Goal: Task Accomplishment & Management: Manage account settings

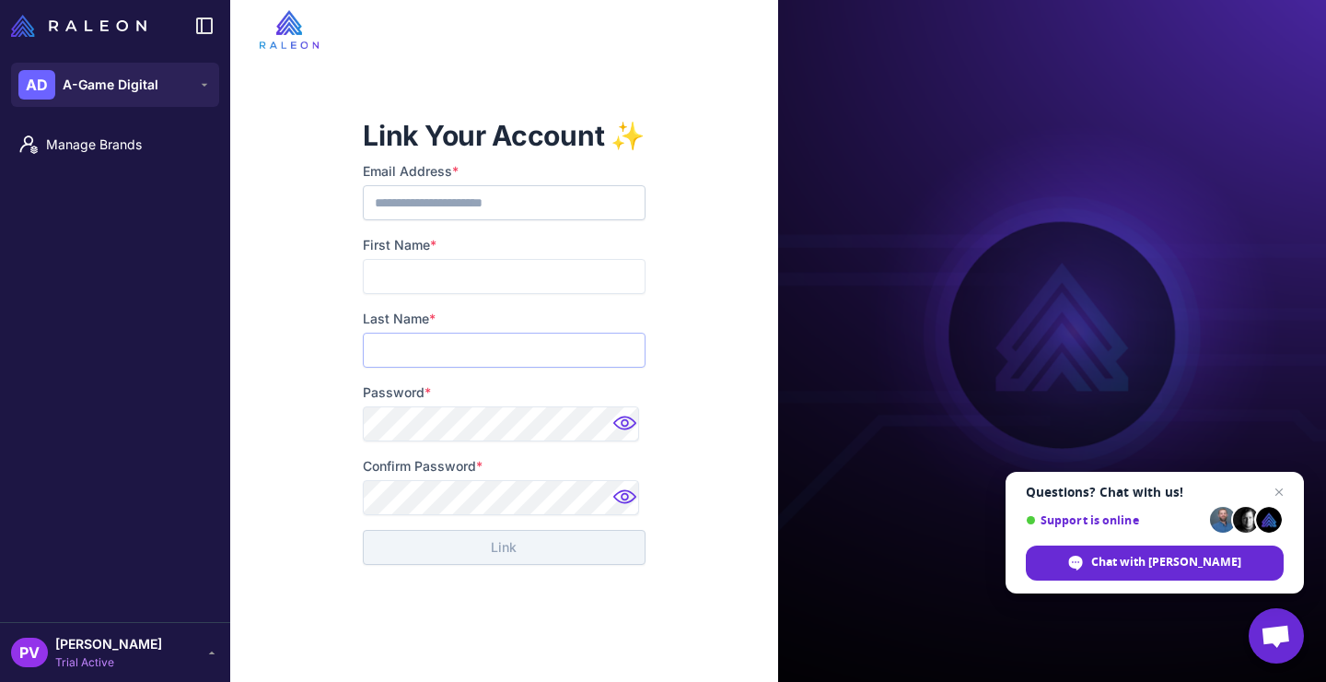
type input "**********"
click at [139, 634] on span "[PERSON_NAME]" at bounding box center [108, 644] width 107 height 20
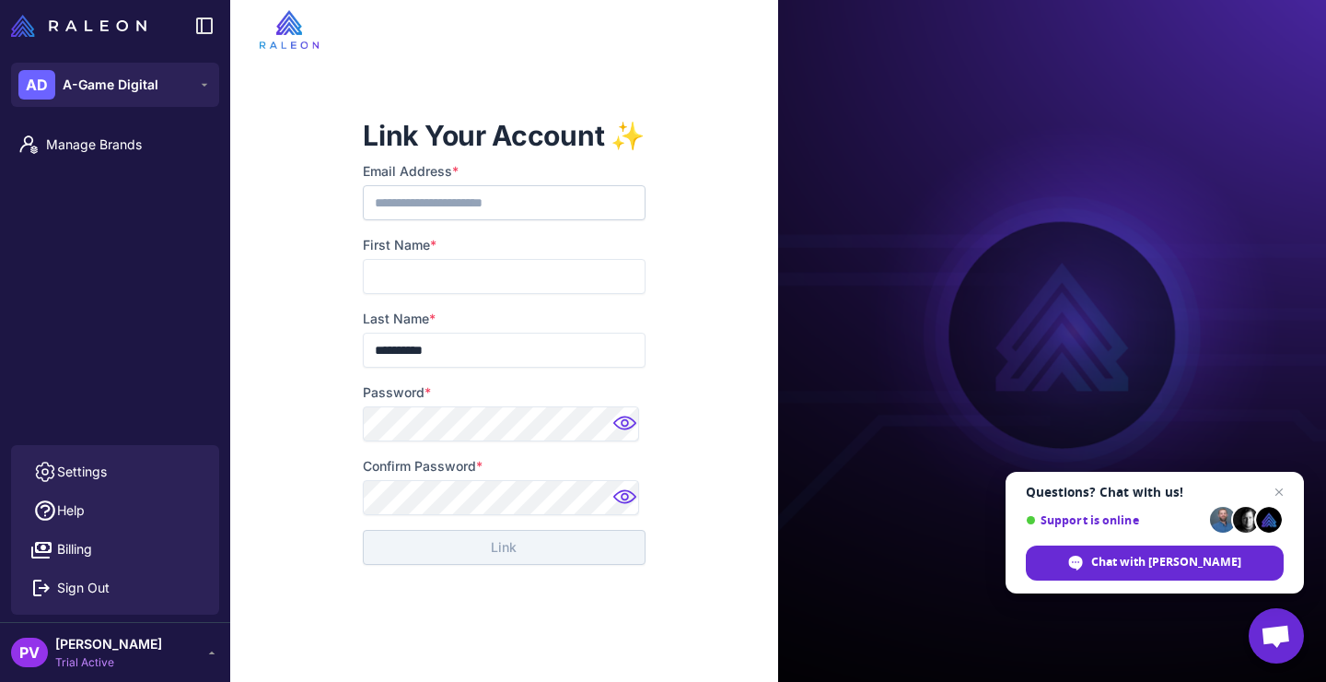
click at [139, 634] on span "[PERSON_NAME]" at bounding box center [108, 644] width 107 height 20
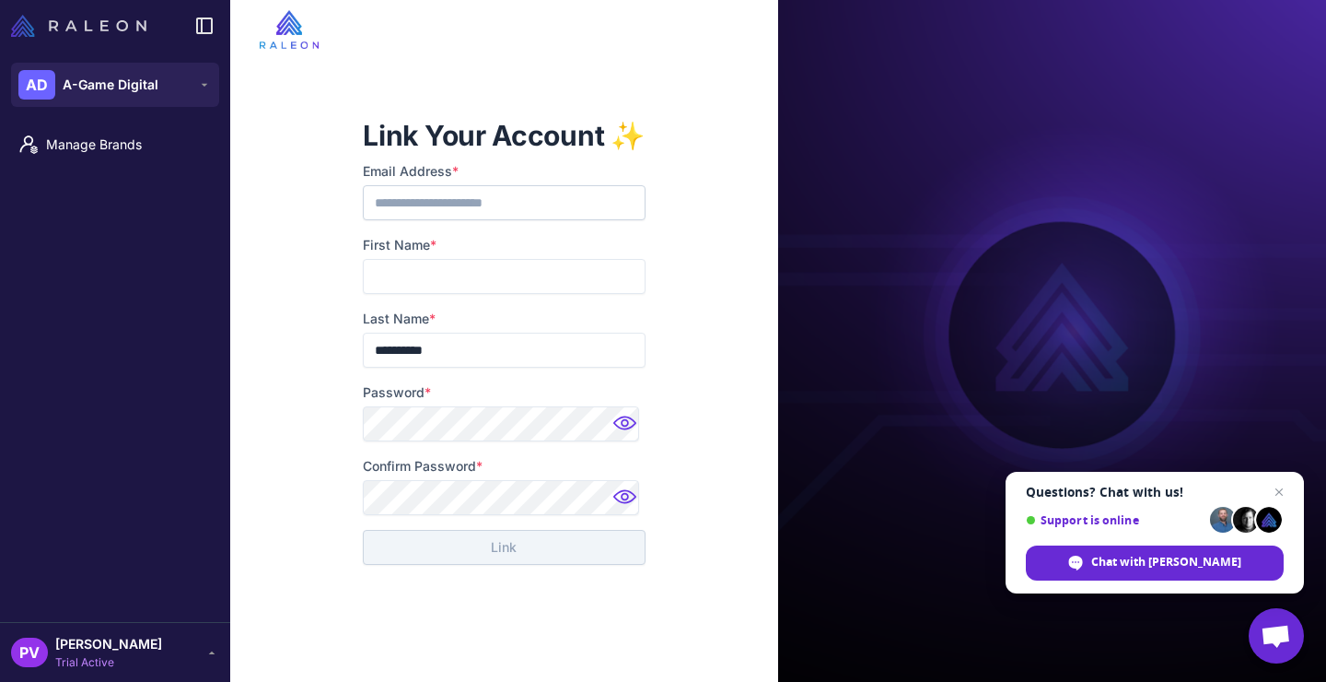
click at [145, 24] on img at bounding box center [78, 26] width 135 height 22
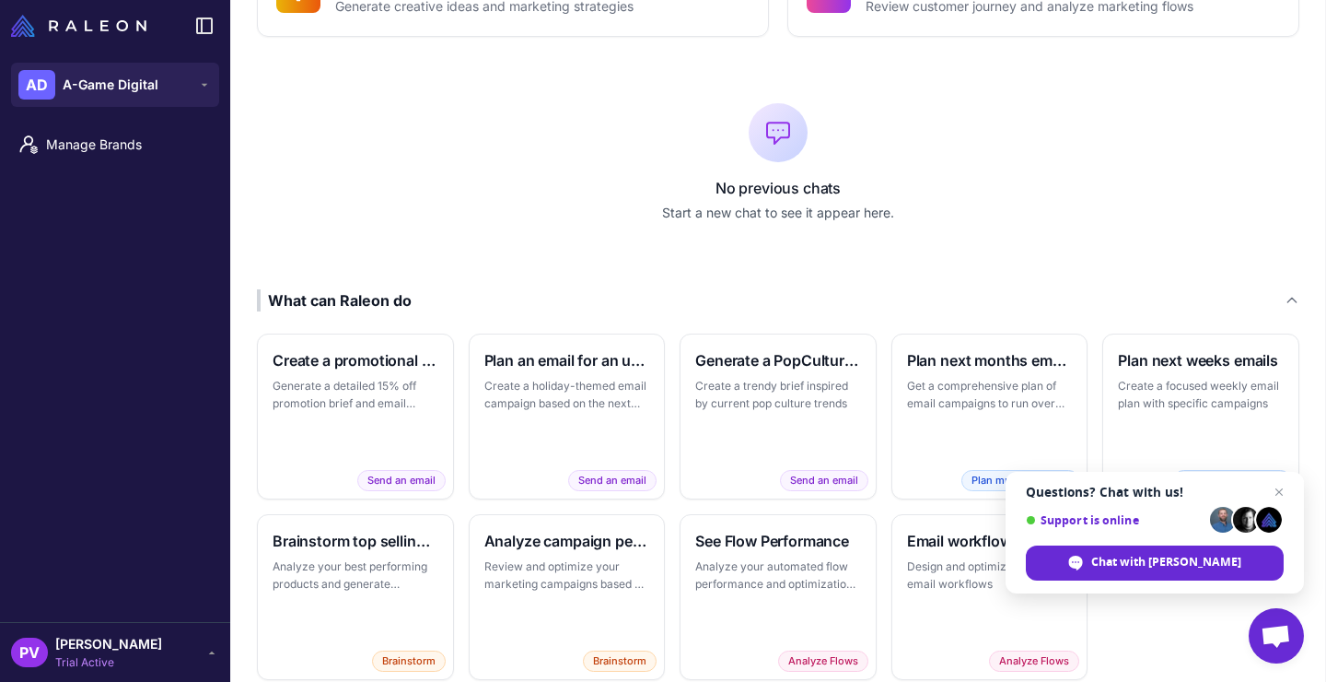
scroll to position [317, 0]
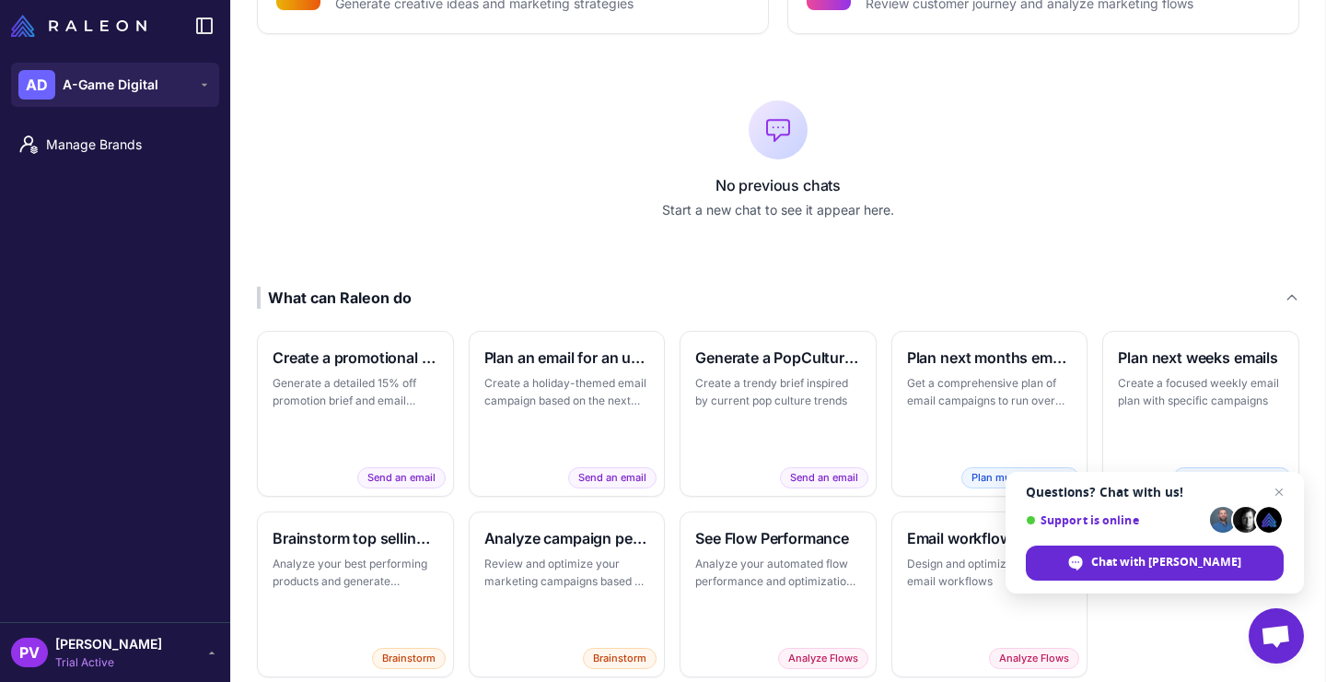
click at [131, 636] on span "[PERSON_NAME]" at bounding box center [108, 644] width 107 height 20
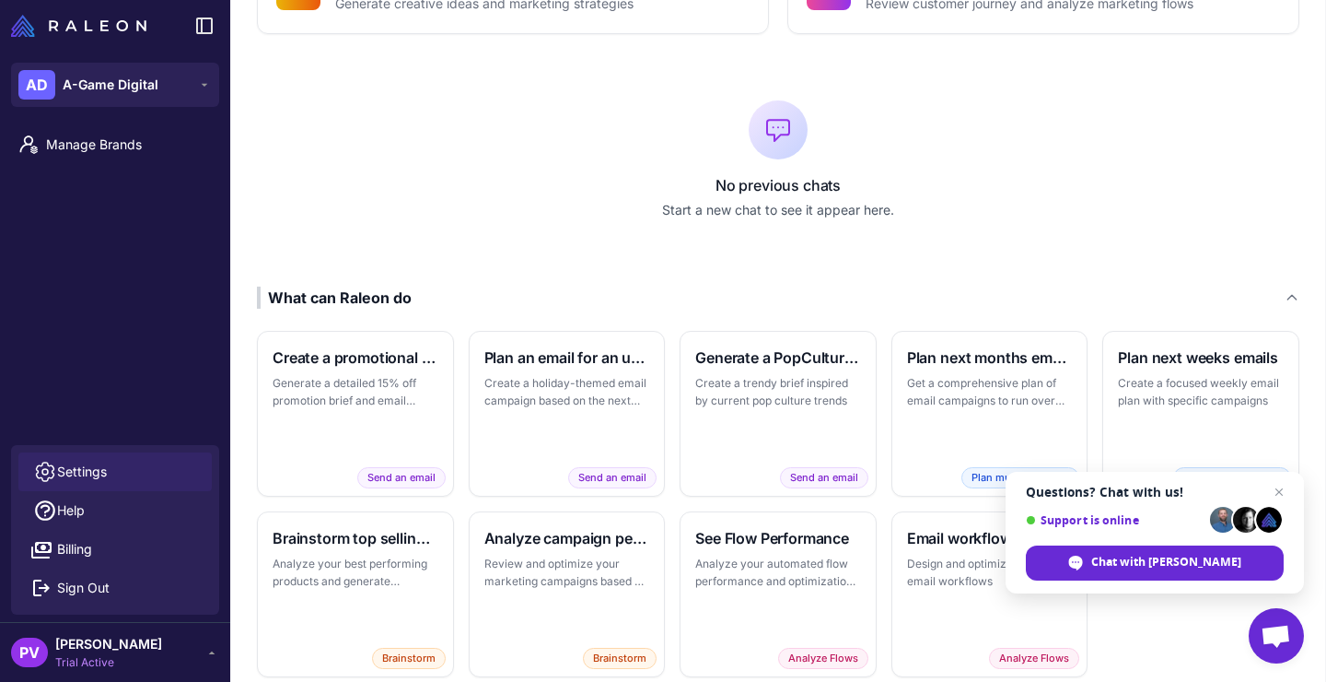
click at [111, 474] on link "Settings" at bounding box center [114, 471] width 193 height 39
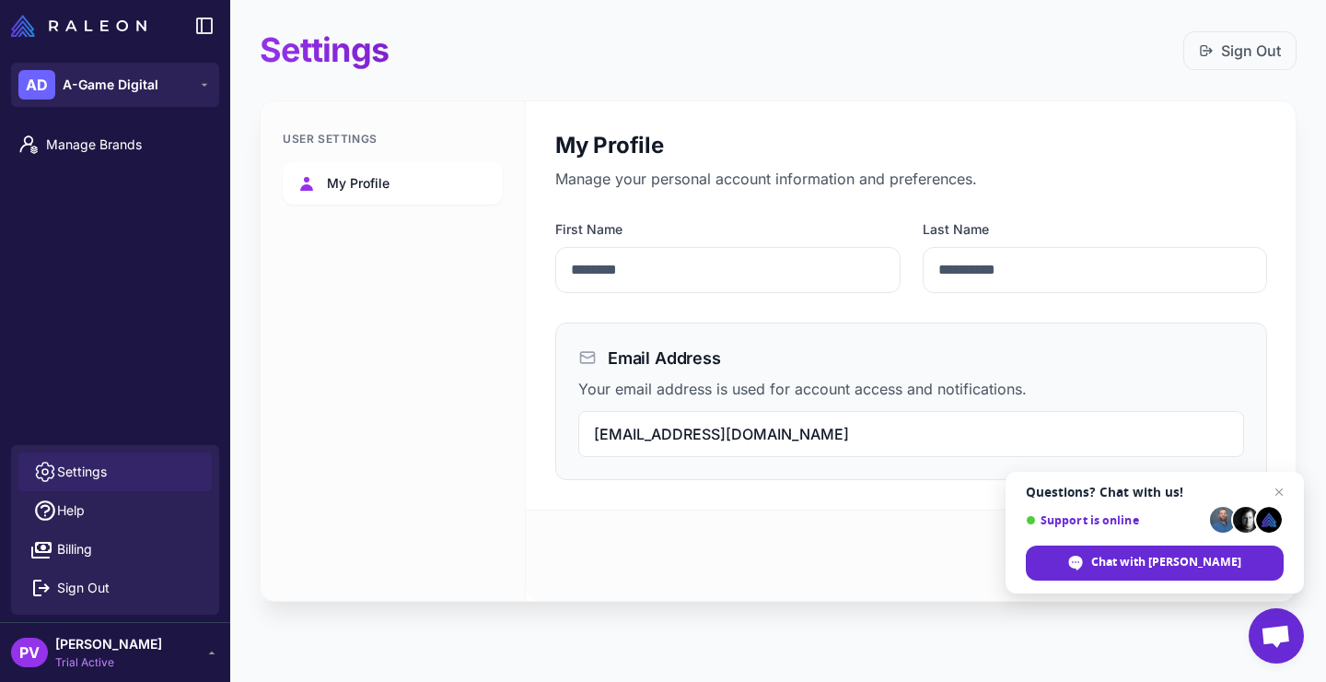
click at [344, 182] on span "My Profile" at bounding box center [358, 183] width 63 height 20
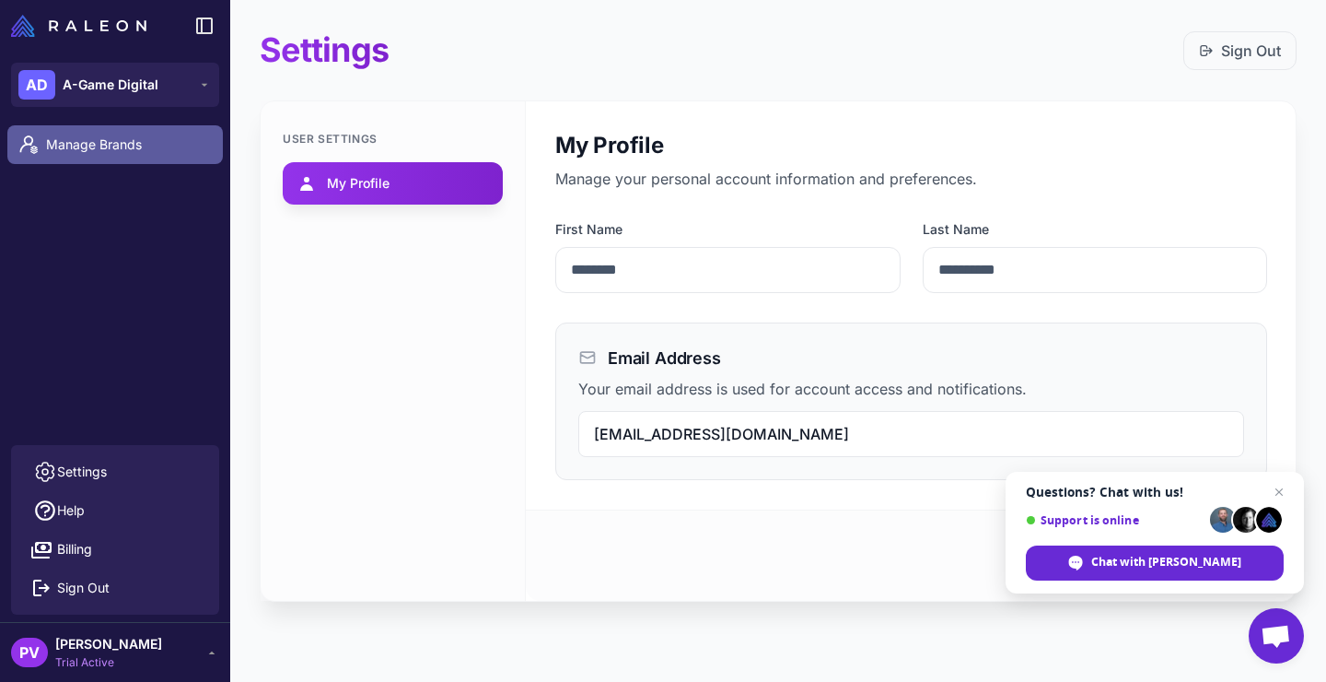
click at [115, 149] on span "Manage Brands" at bounding box center [127, 144] width 162 height 20
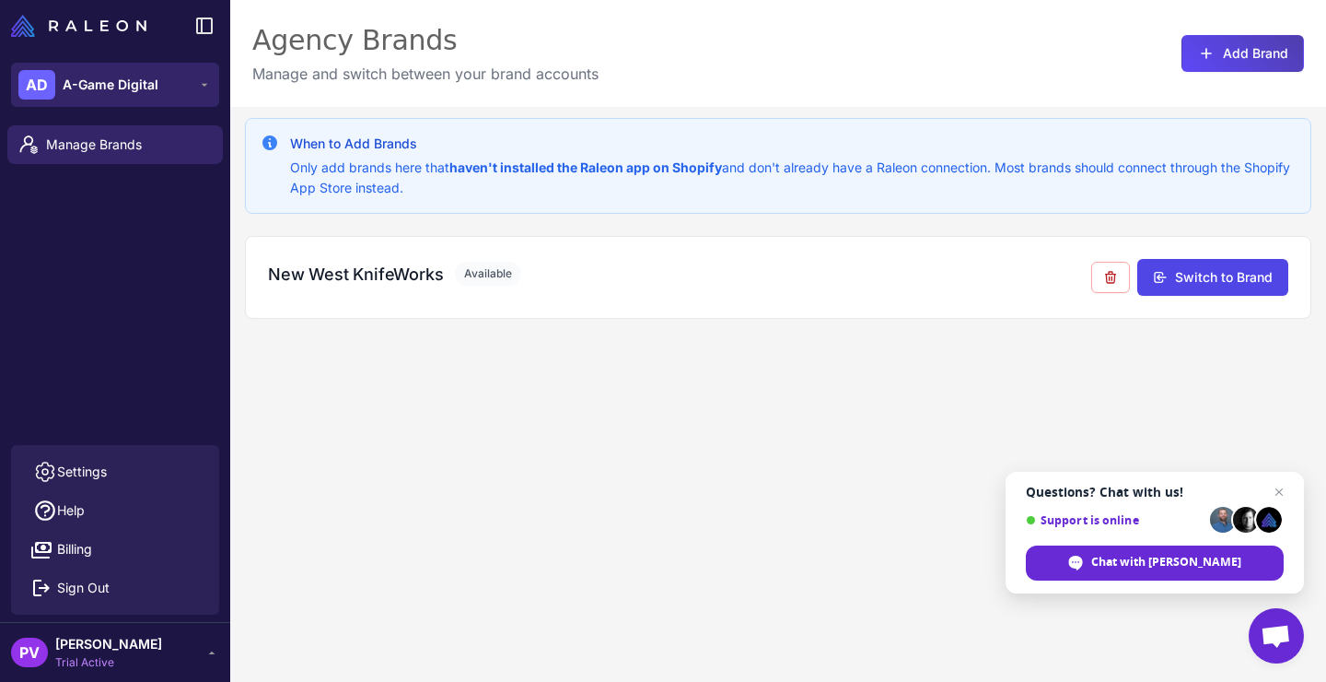
click at [144, 94] on span "A-Game Digital" at bounding box center [111, 85] width 96 height 20
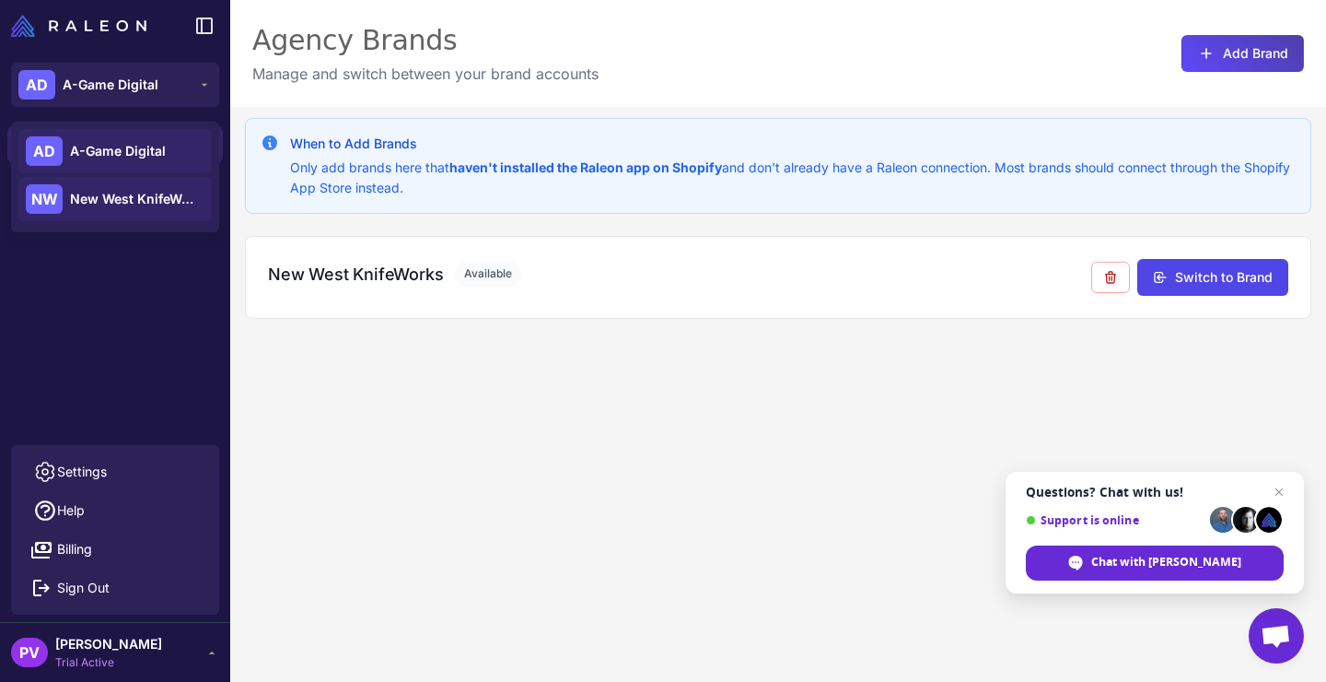
click at [151, 213] on div "NW New West KnifeWorks" at bounding box center [114, 199] width 193 height 44
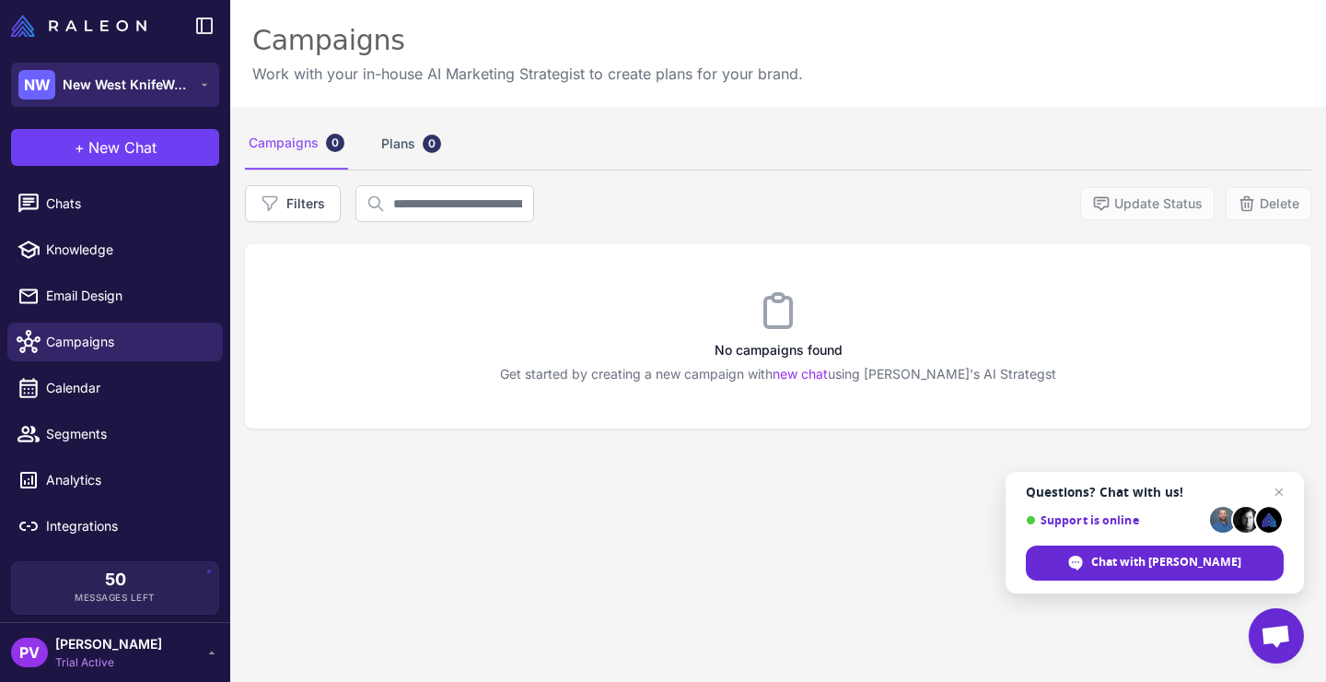
click at [157, 82] on span "New West KnifeWorks" at bounding box center [127, 85] width 129 height 20
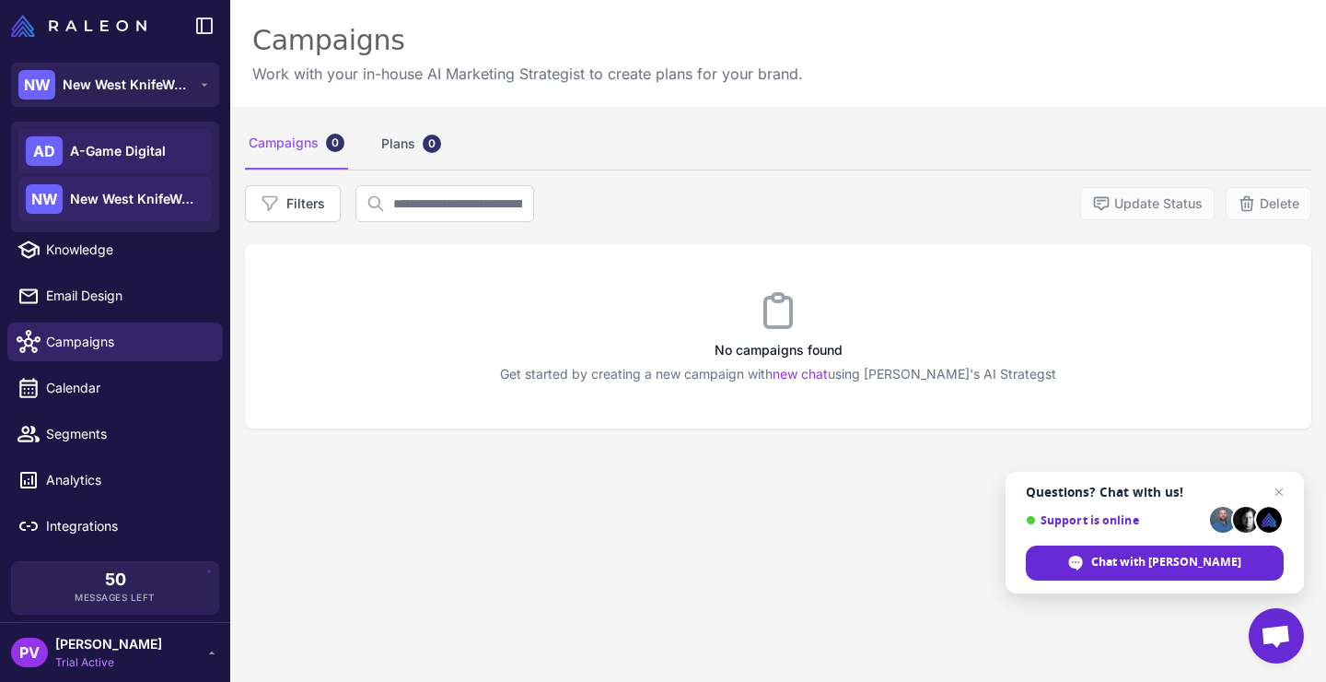
click at [155, 152] on span "A-Game Digital" at bounding box center [118, 151] width 96 height 20
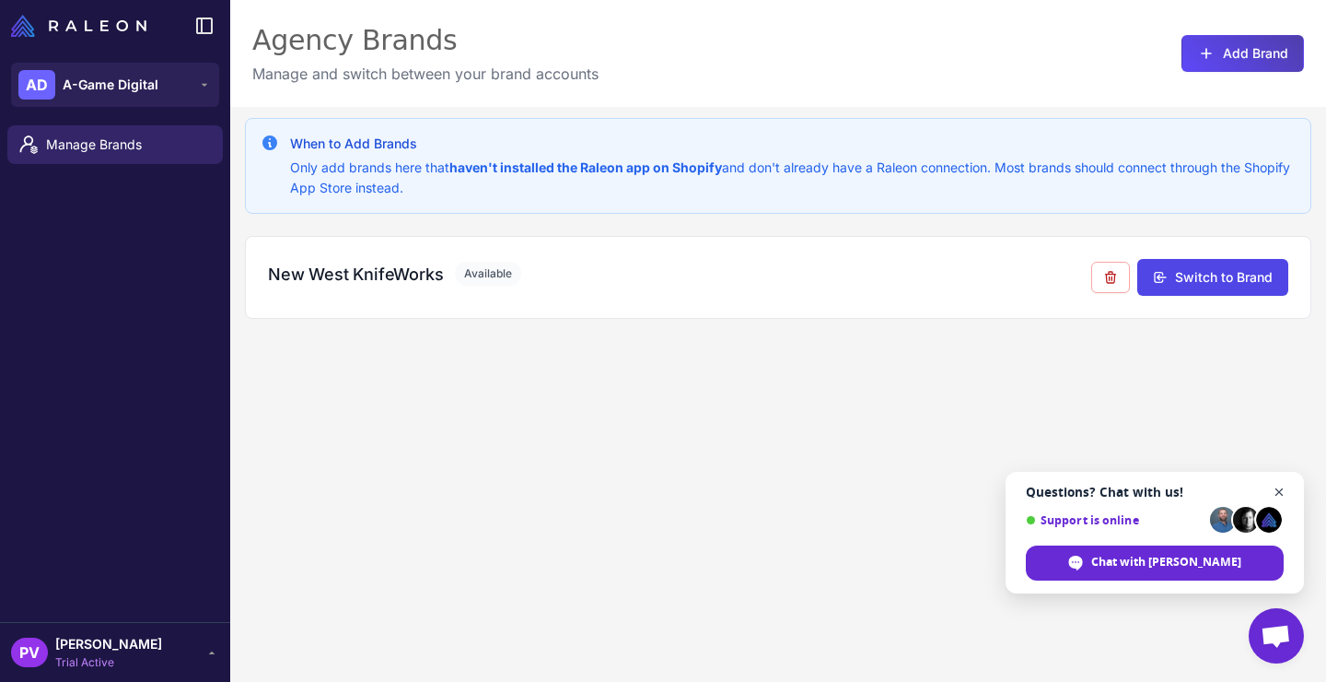
click at [1284, 493] on span "Close chat" at bounding box center [1279, 492] width 23 height 23
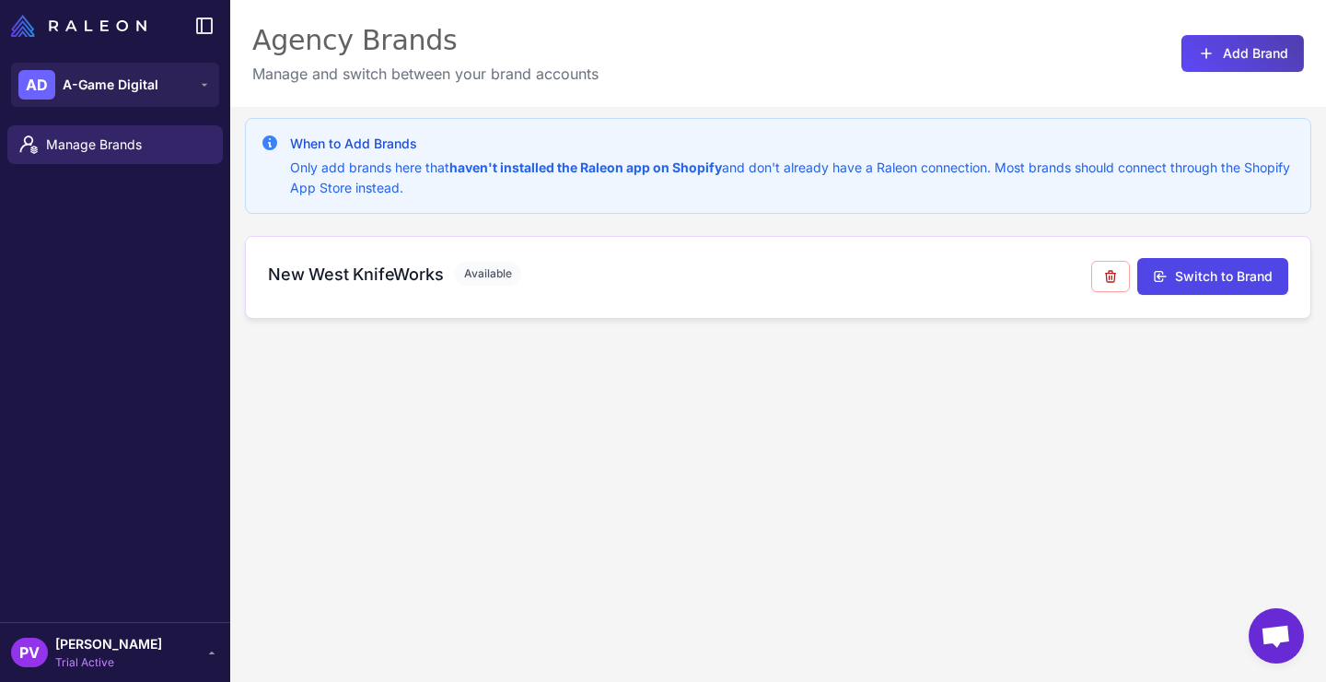
click at [374, 292] on div "New West KnifeWorks Available" at bounding box center [679, 278] width 823 height 32
click at [355, 266] on h3 "New West KnifeWorks" at bounding box center [356, 274] width 176 height 25
click at [1209, 273] on button "Switch to Brand" at bounding box center [1212, 276] width 151 height 37
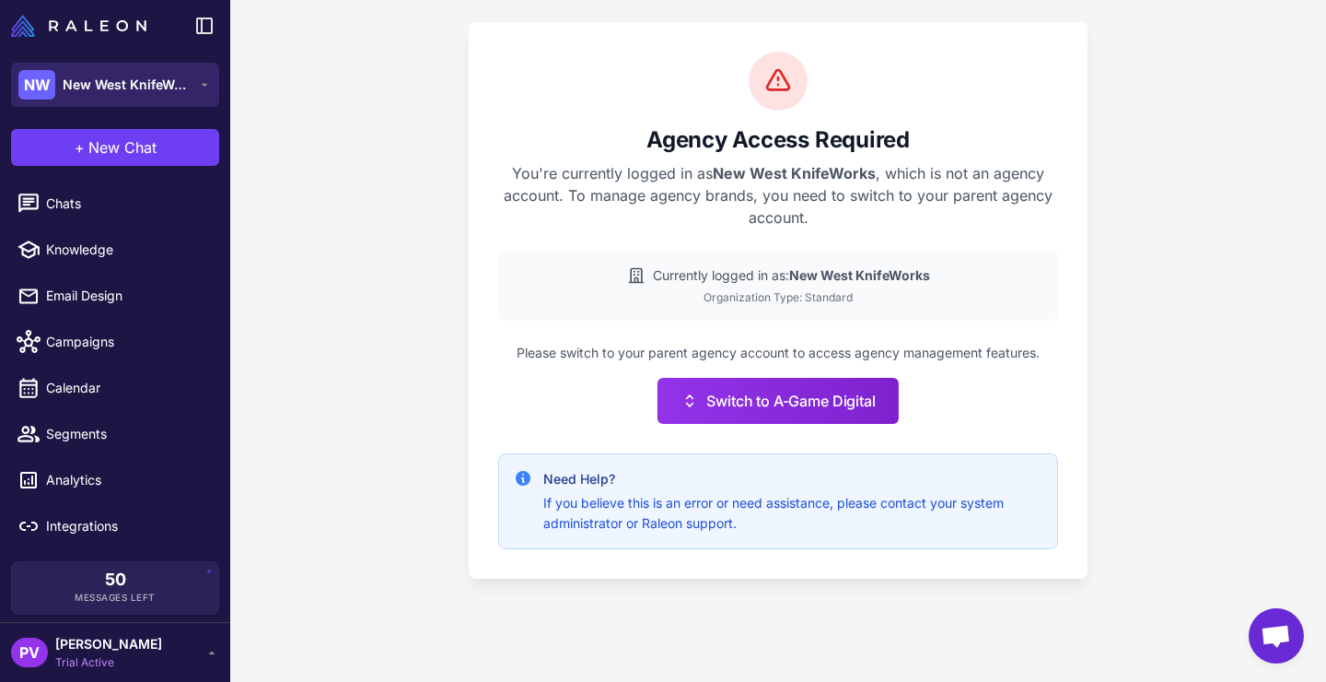
click at [145, 84] on span "New West KnifeWorks" at bounding box center [127, 85] width 129 height 20
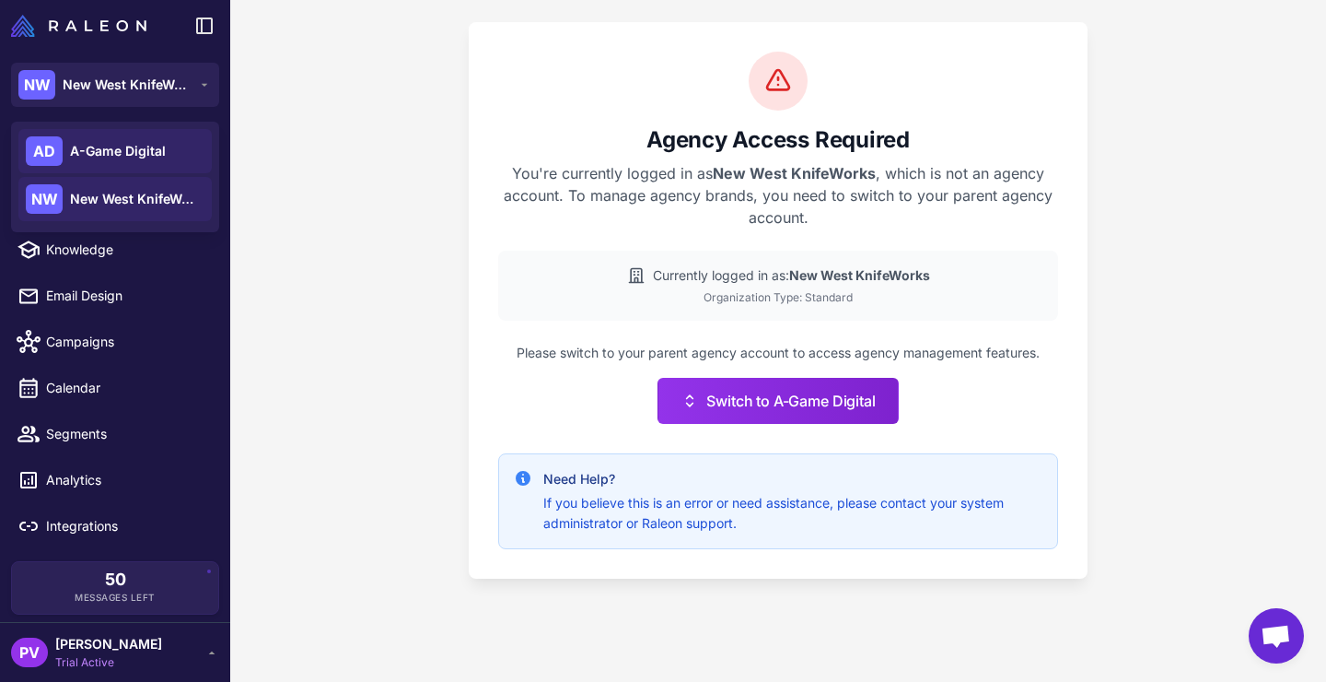
click at [150, 151] on span "A-Game Digital" at bounding box center [118, 151] width 96 height 20
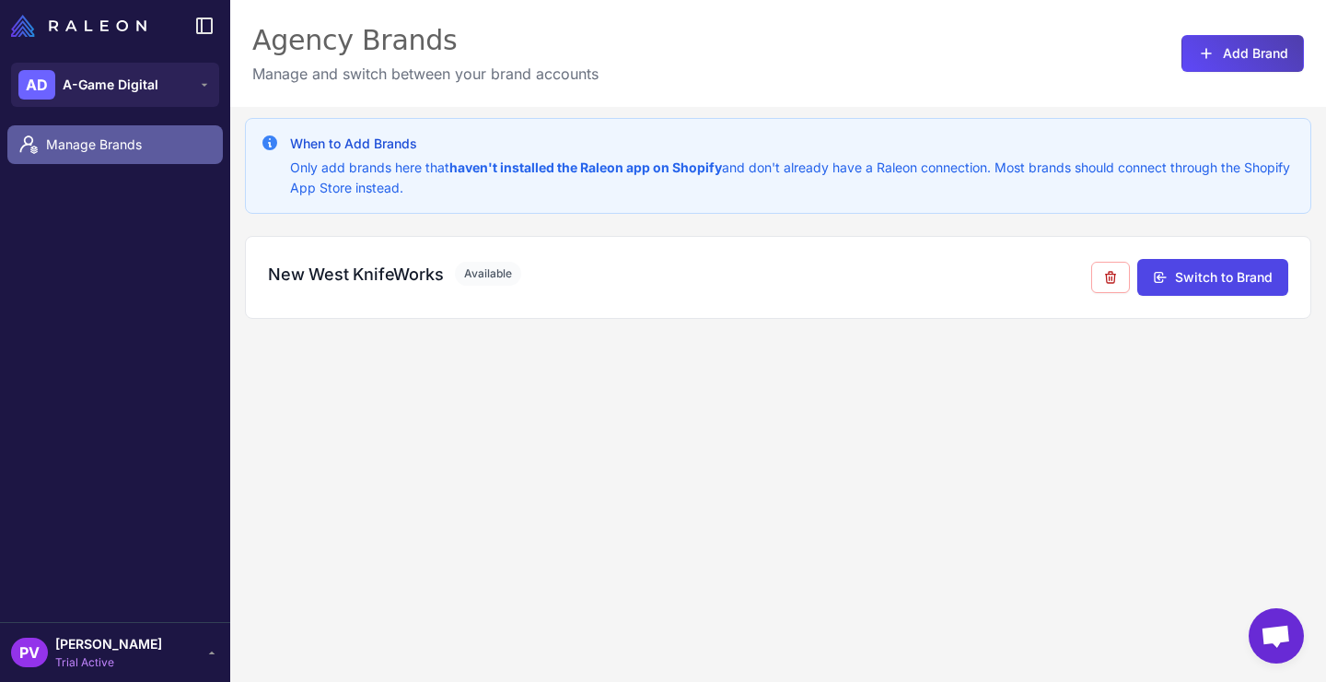
click at [163, 145] on span "Manage Brands" at bounding box center [127, 144] width 162 height 20
click at [153, 150] on span "Manage Brands" at bounding box center [127, 144] width 162 height 20
click at [203, 9] on div at bounding box center [115, 26] width 230 height 52
click at [203, 18] on icon at bounding box center [205, 26] width 16 height 16
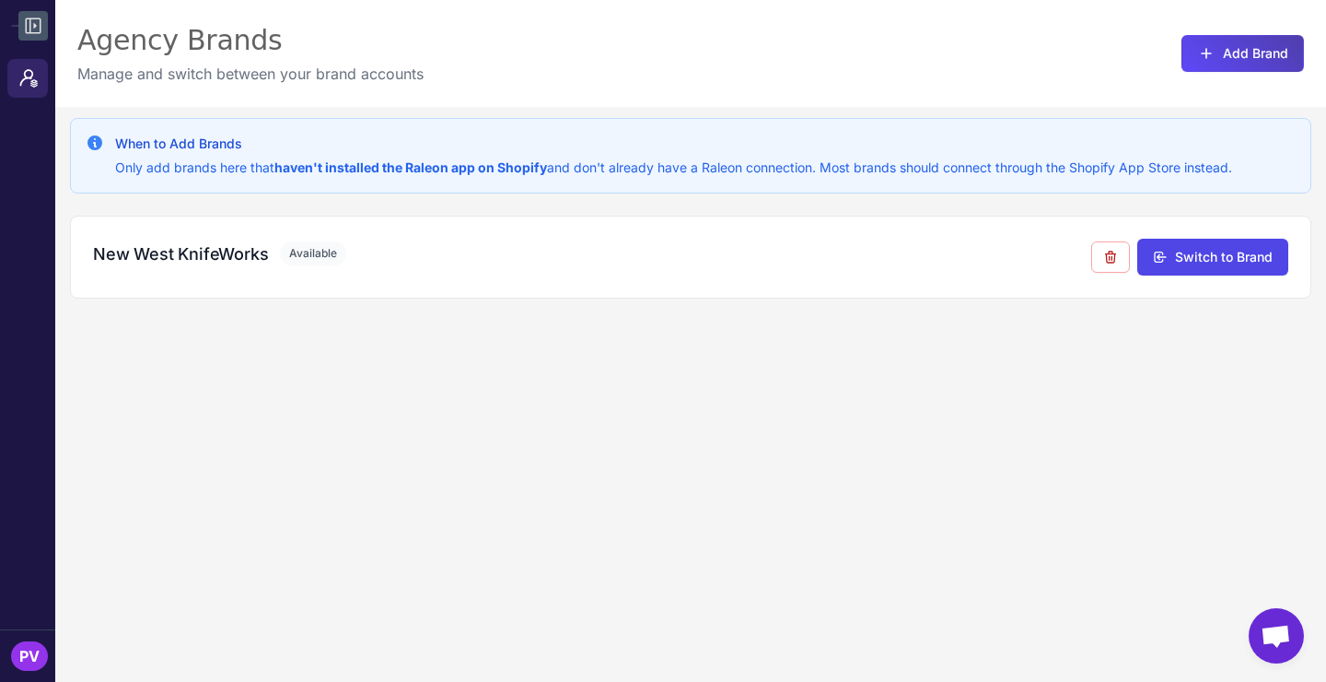
click at [24, 37] on button at bounding box center [32, 25] width 29 height 29
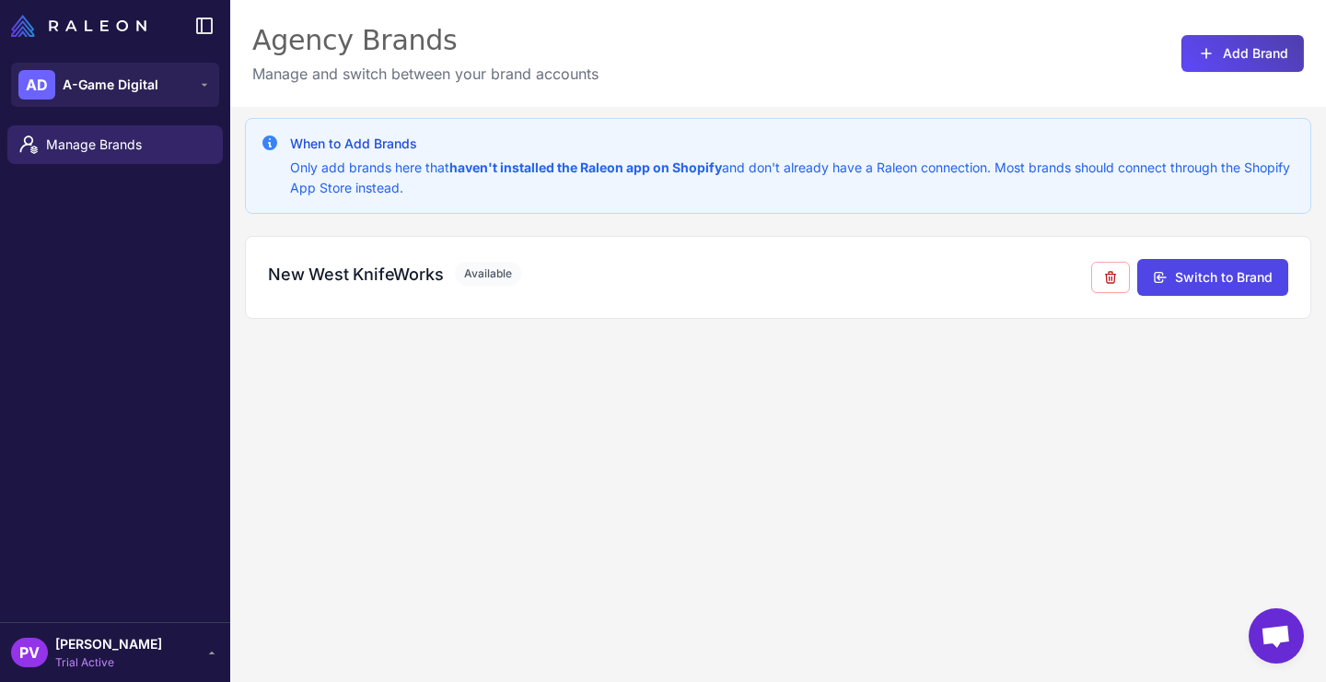
click at [132, 658] on span "Trial Active" at bounding box center [108, 662] width 107 height 17
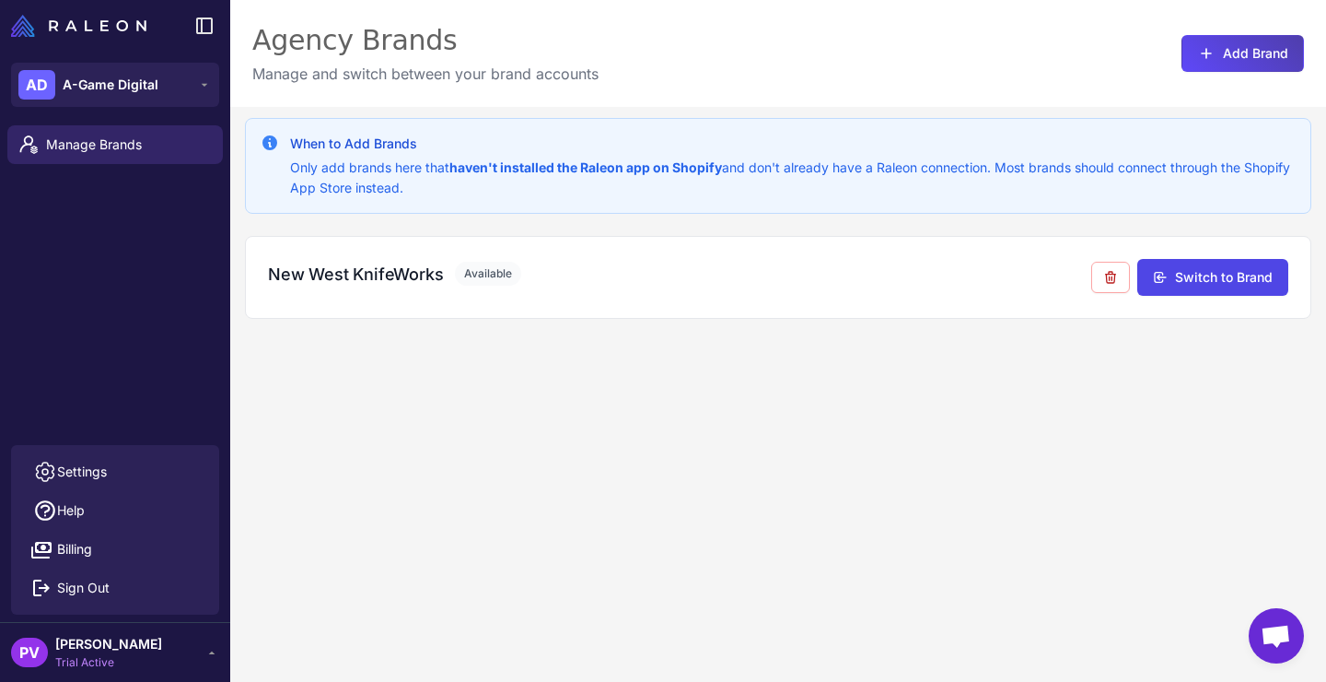
click at [156, 372] on div "Manage Brands" at bounding box center [115, 281] width 230 height 327
click at [268, 474] on div "When to Add Brands Only add brands here that haven't installed the Raleon app o…" at bounding box center [778, 448] width 1096 height 682
click at [62, 23] on img at bounding box center [78, 26] width 135 height 22
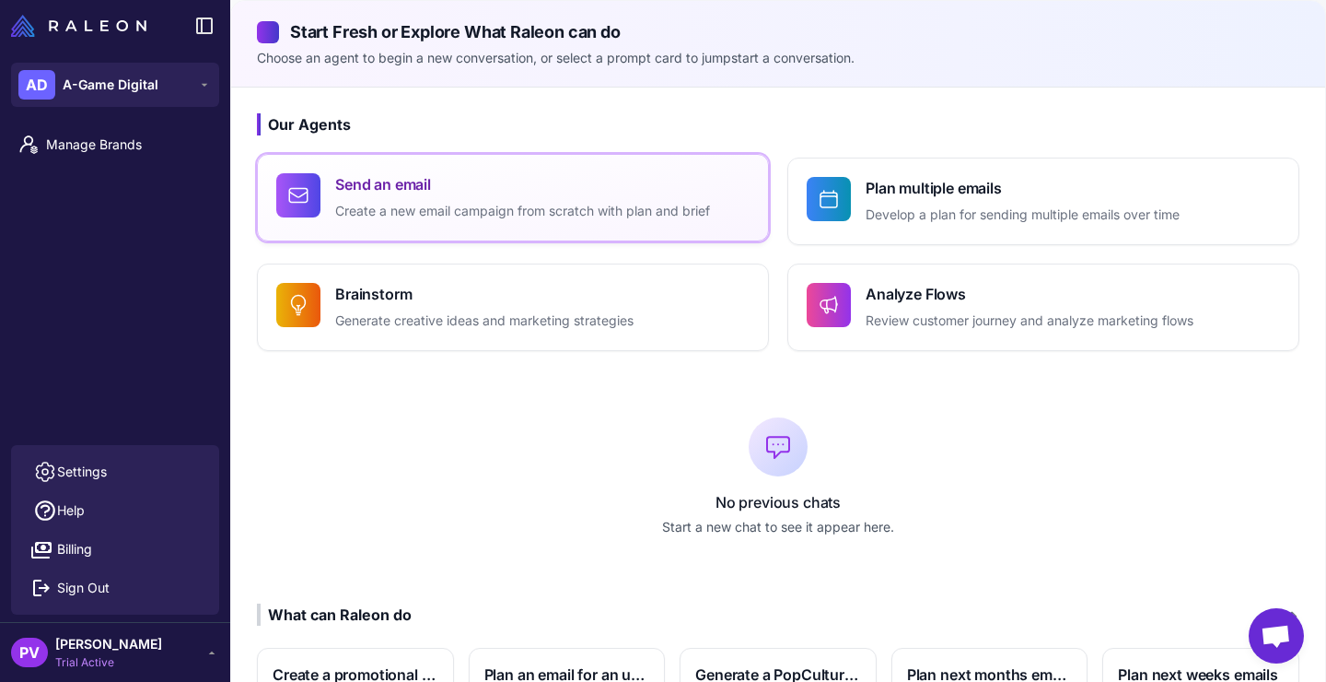
click at [704, 208] on p "Create a new email campaign from scratch with plan and brief" at bounding box center [522, 211] width 375 height 21
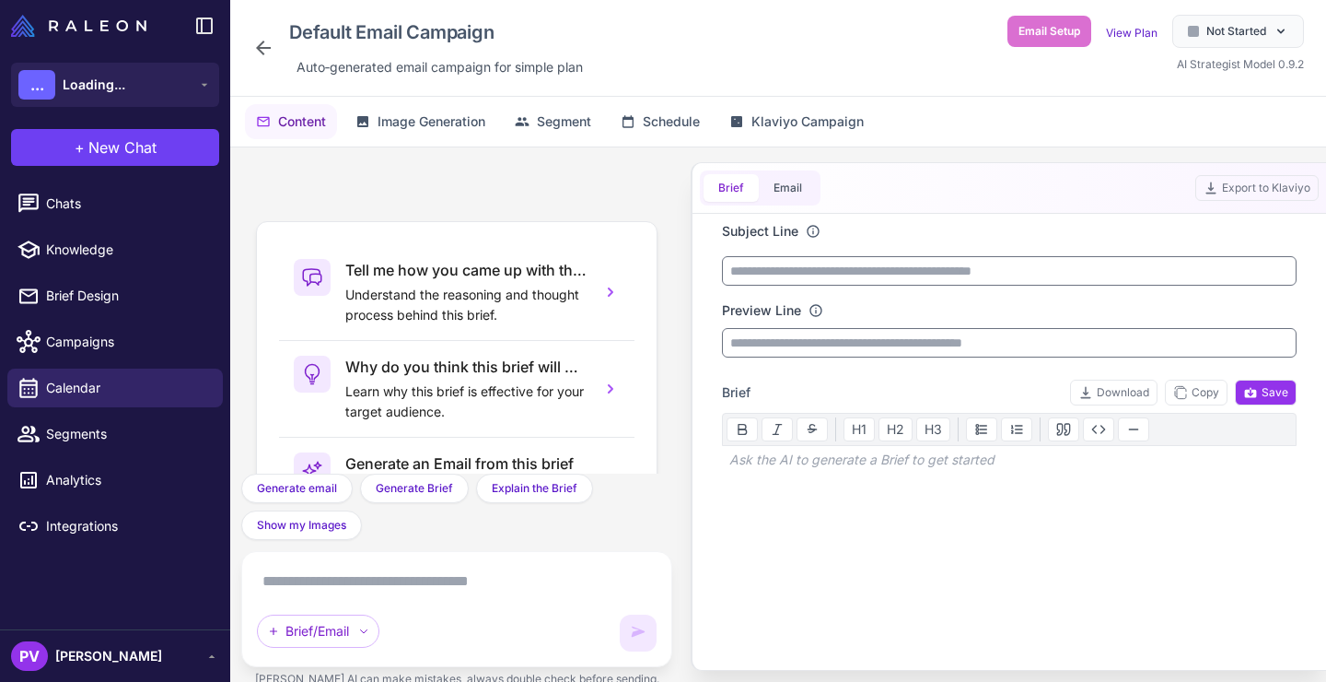
scroll to position [202, 0]
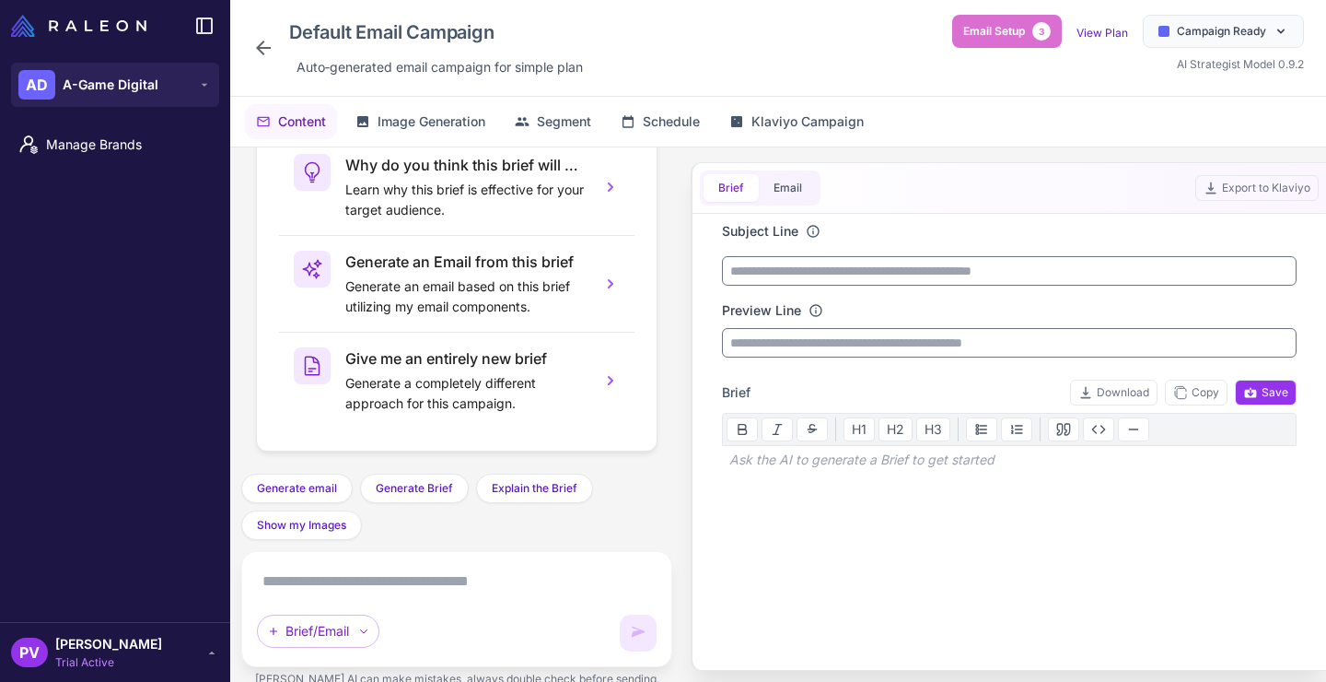
click at [265, 45] on icon at bounding box center [263, 48] width 22 height 22
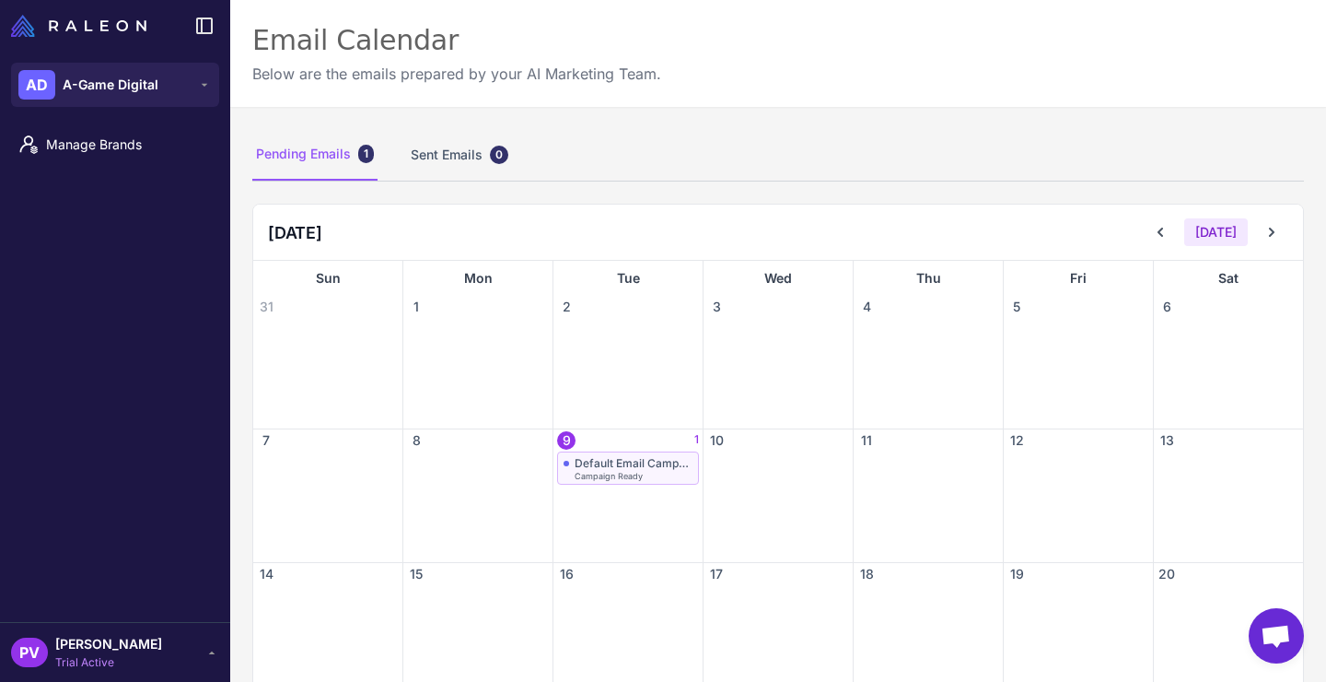
click at [672, 473] on div "Campaign Ready" at bounding box center [634, 476] width 118 height 8
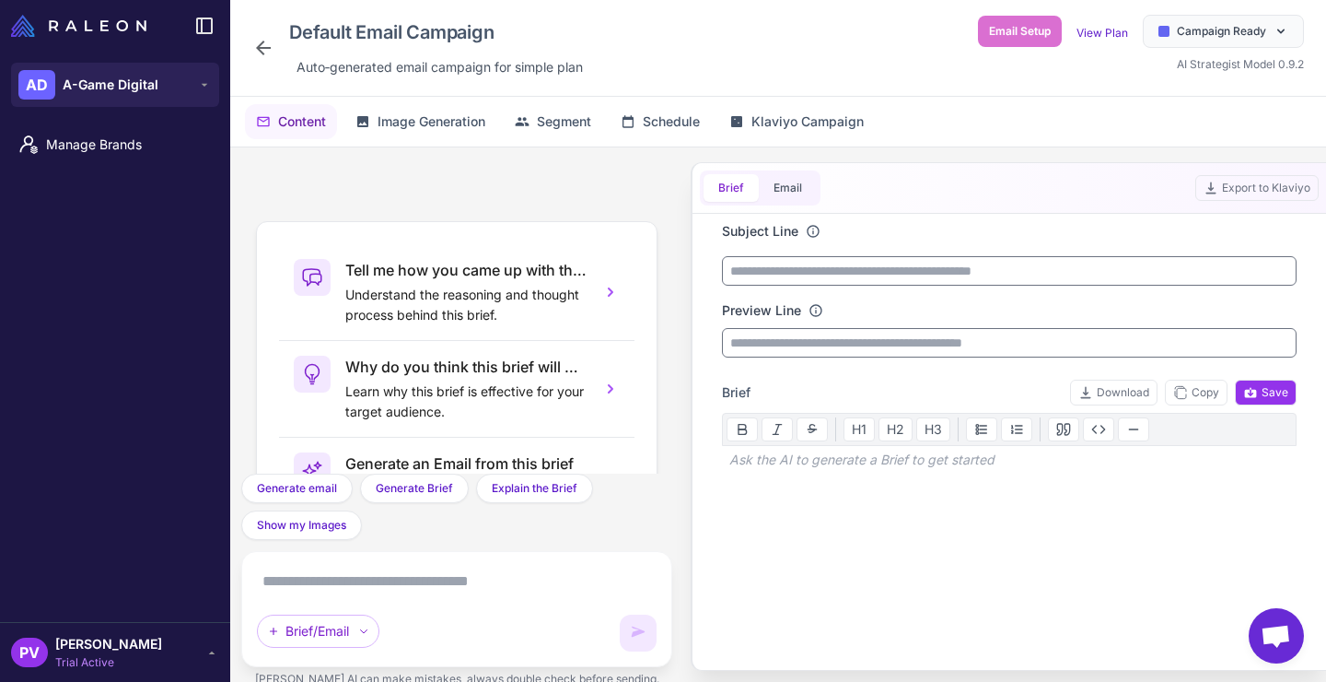
scroll to position [202, 0]
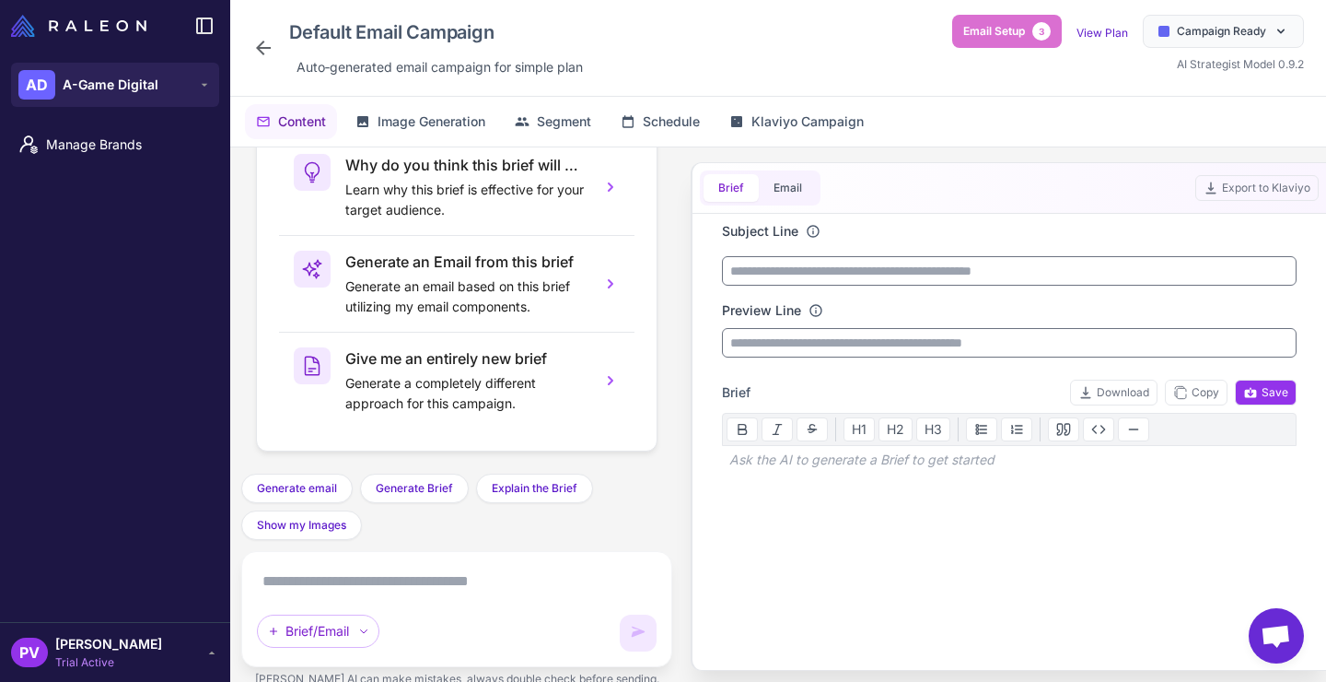
click at [258, 60] on div "Default Email Campaign Auto‑generated email campaign for simple plan" at bounding box center [421, 48] width 338 height 66
click at [263, 42] on icon at bounding box center [263, 48] width 22 height 22
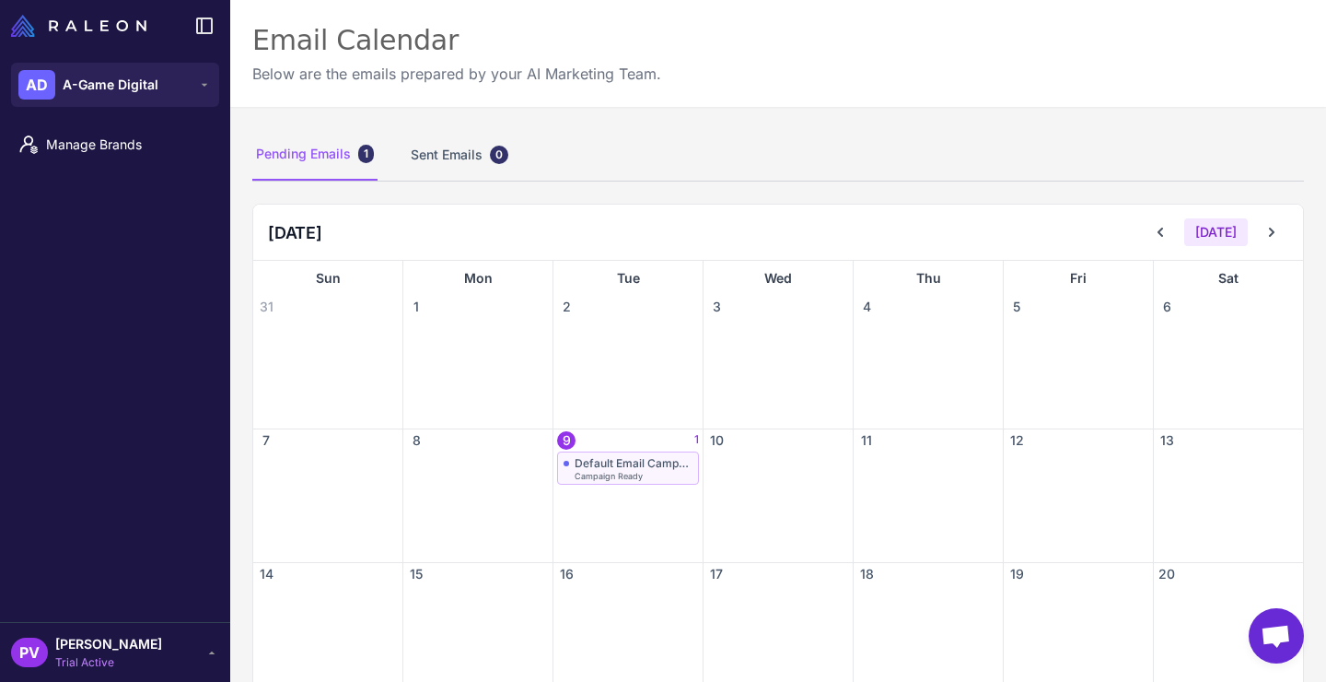
click at [621, 472] on span "Campaign Ready" at bounding box center [609, 476] width 68 height 8
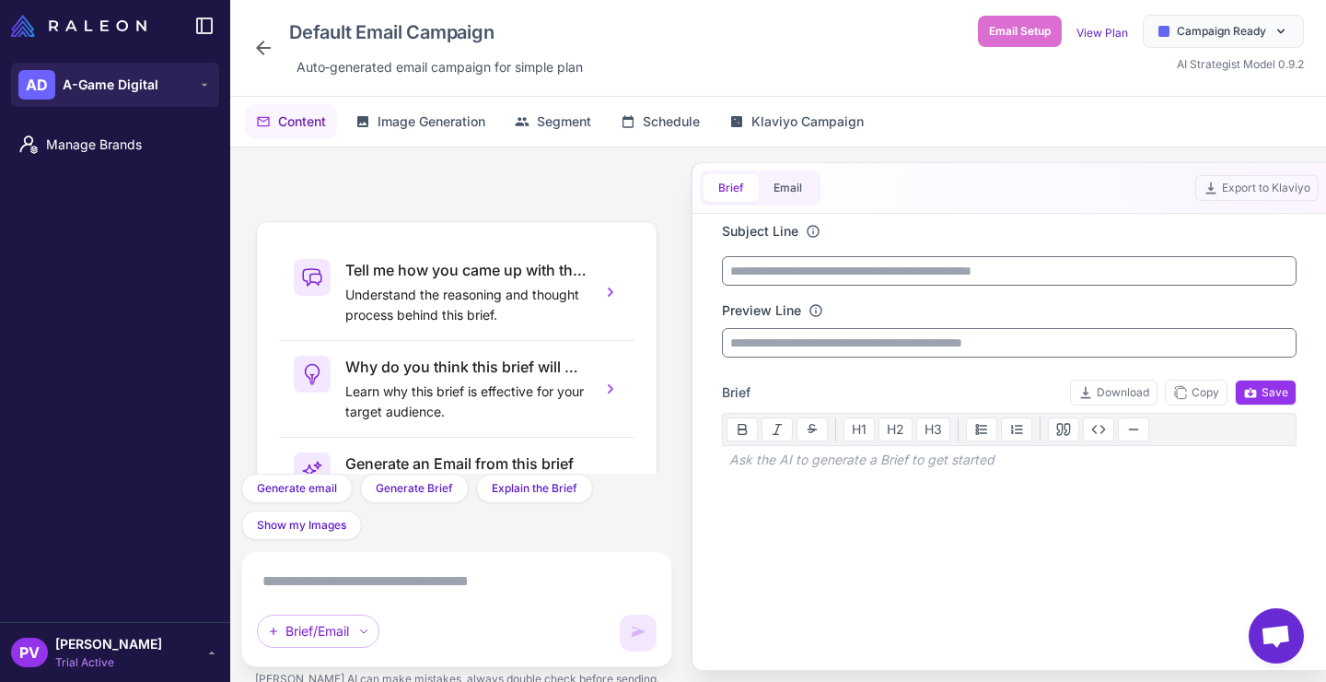
scroll to position [202, 0]
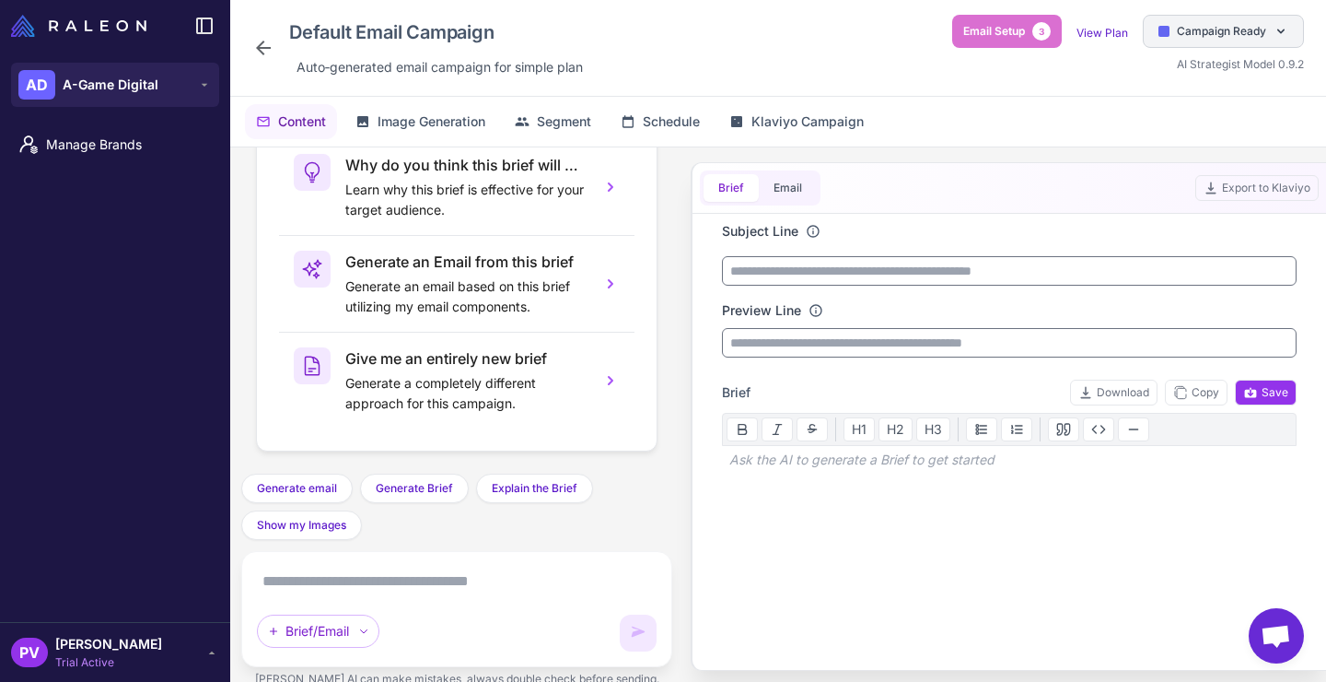
click at [1219, 33] on span "Campaign Ready" at bounding box center [1221, 31] width 89 height 17
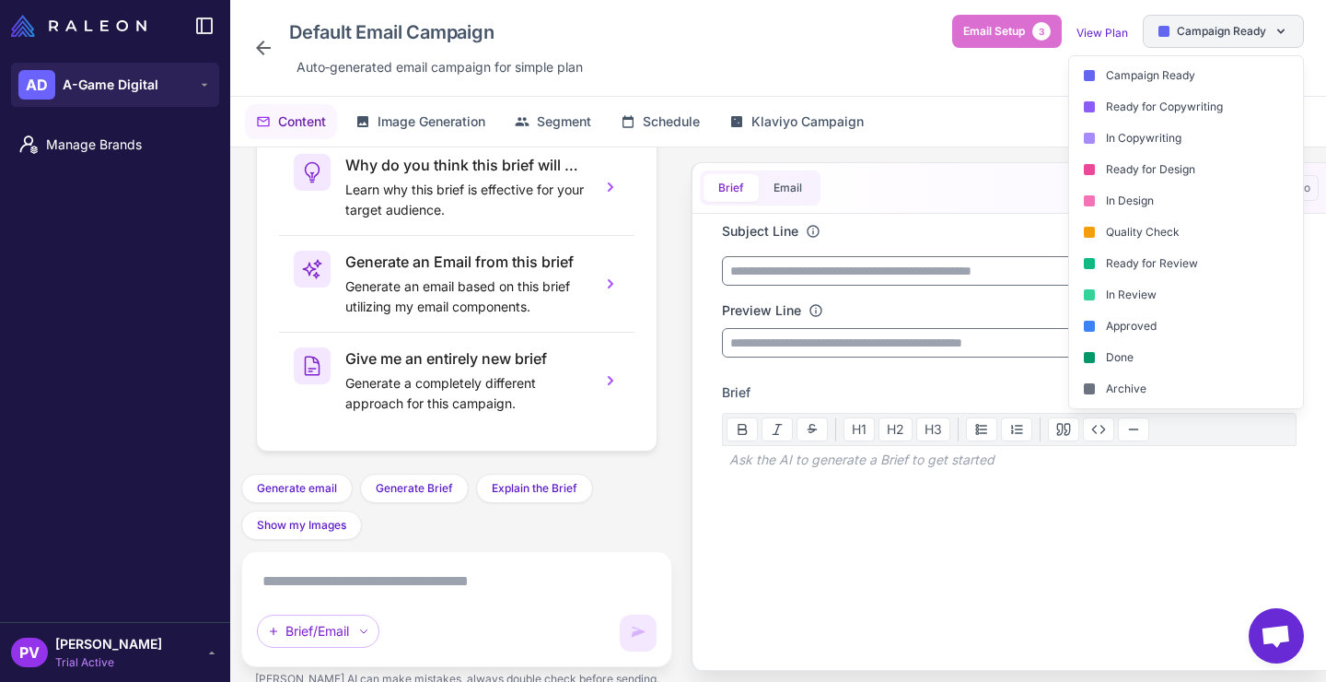
click at [1219, 33] on span "Campaign Ready" at bounding box center [1221, 31] width 89 height 17
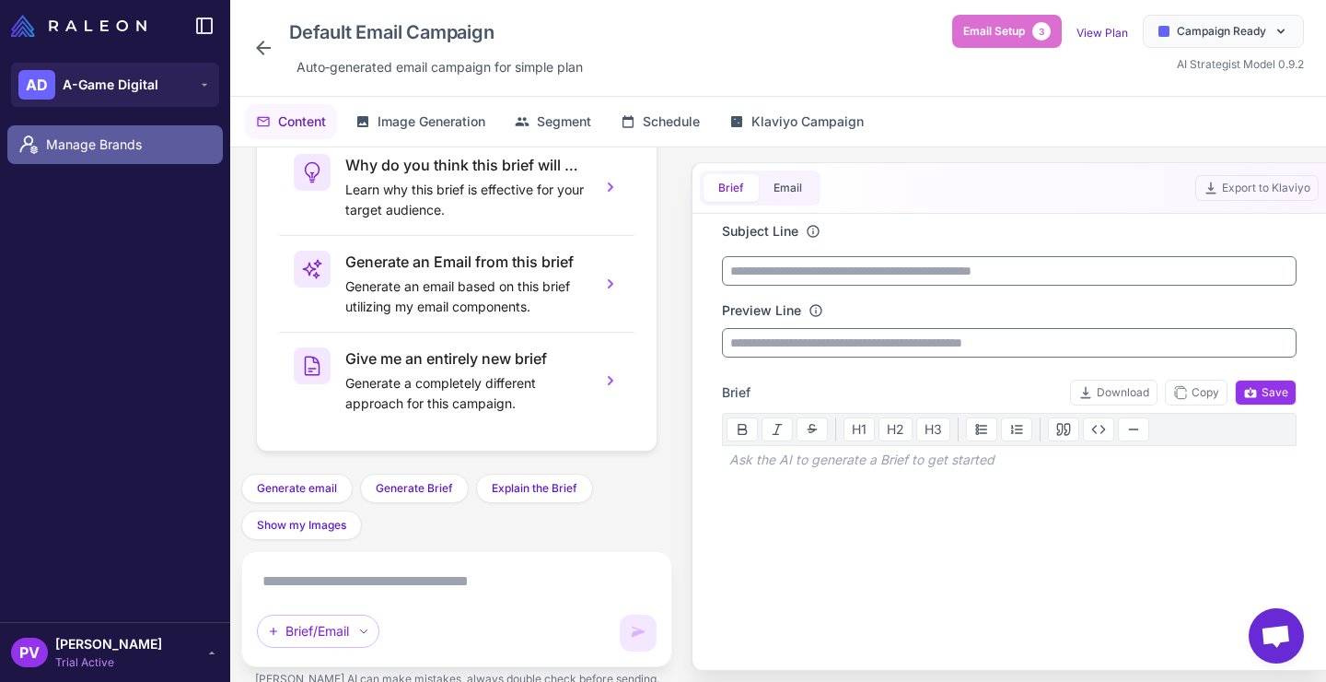
click at [127, 154] on span "Manage Brands" at bounding box center [127, 144] width 162 height 20
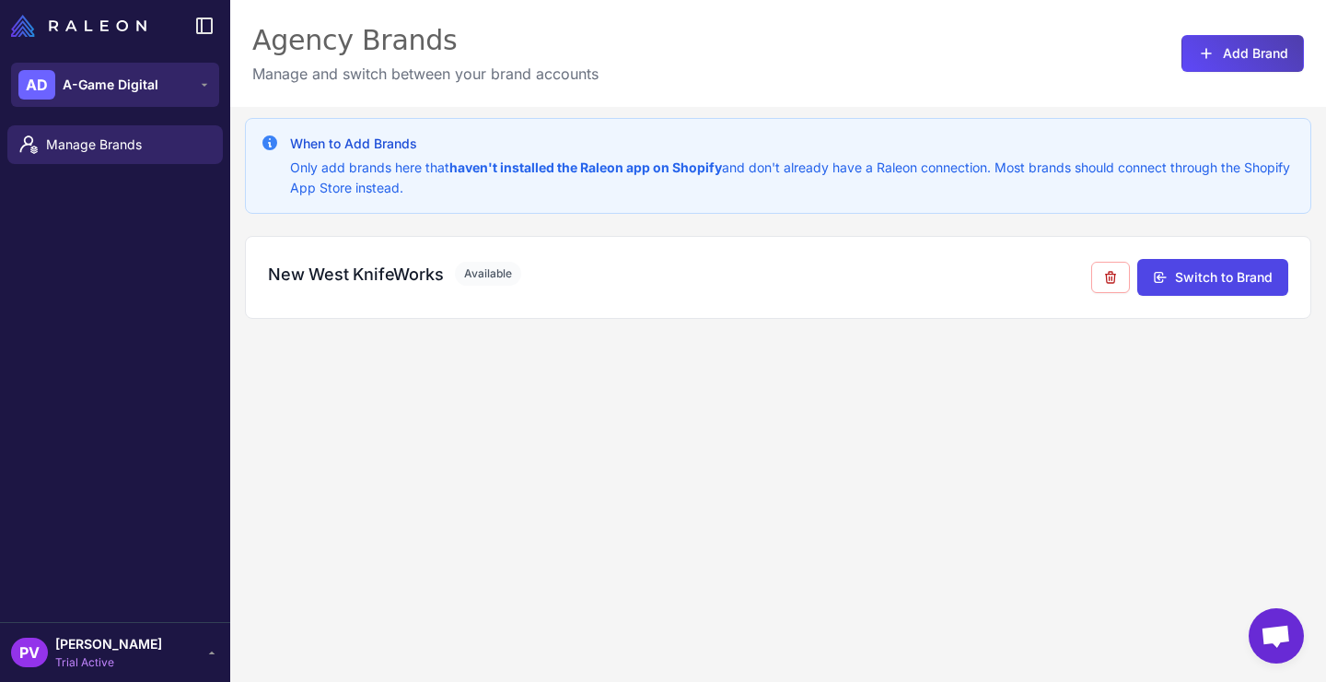
click at [136, 69] on button "AD A-Game Digital" at bounding box center [115, 85] width 208 height 44
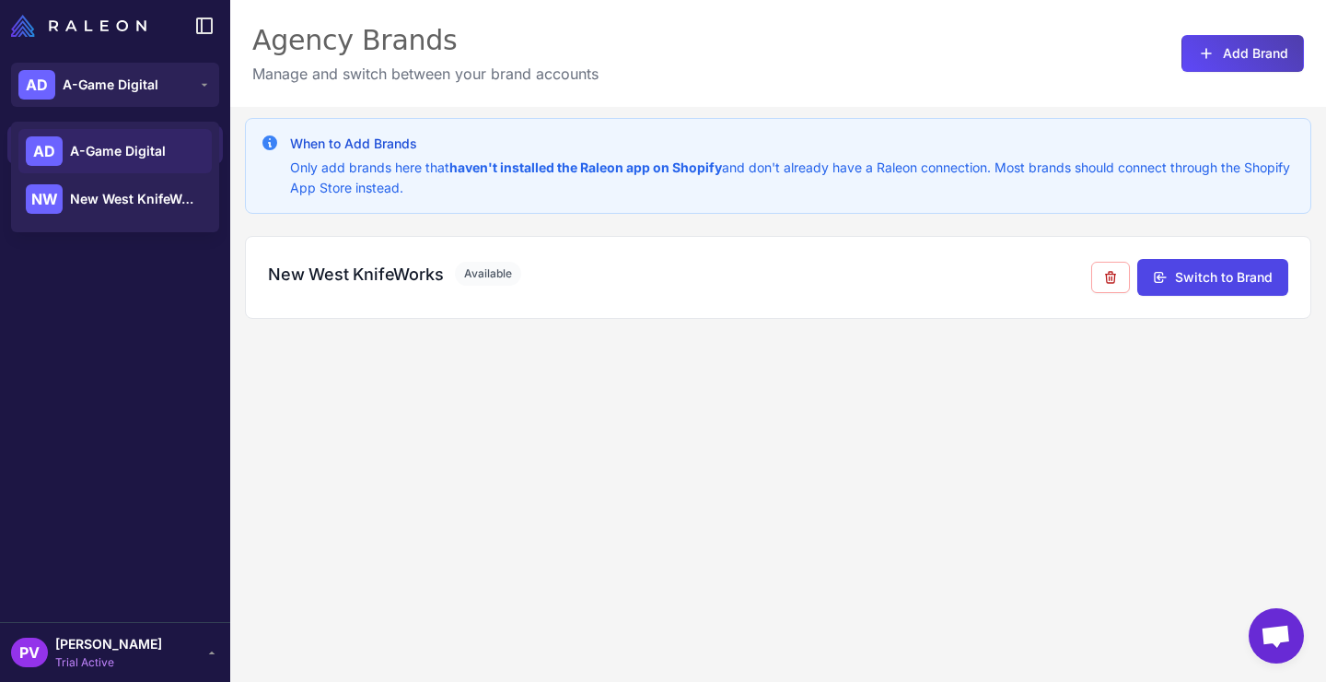
click at [132, 145] on span "A-Game Digital" at bounding box center [118, 151] width 96 height 20
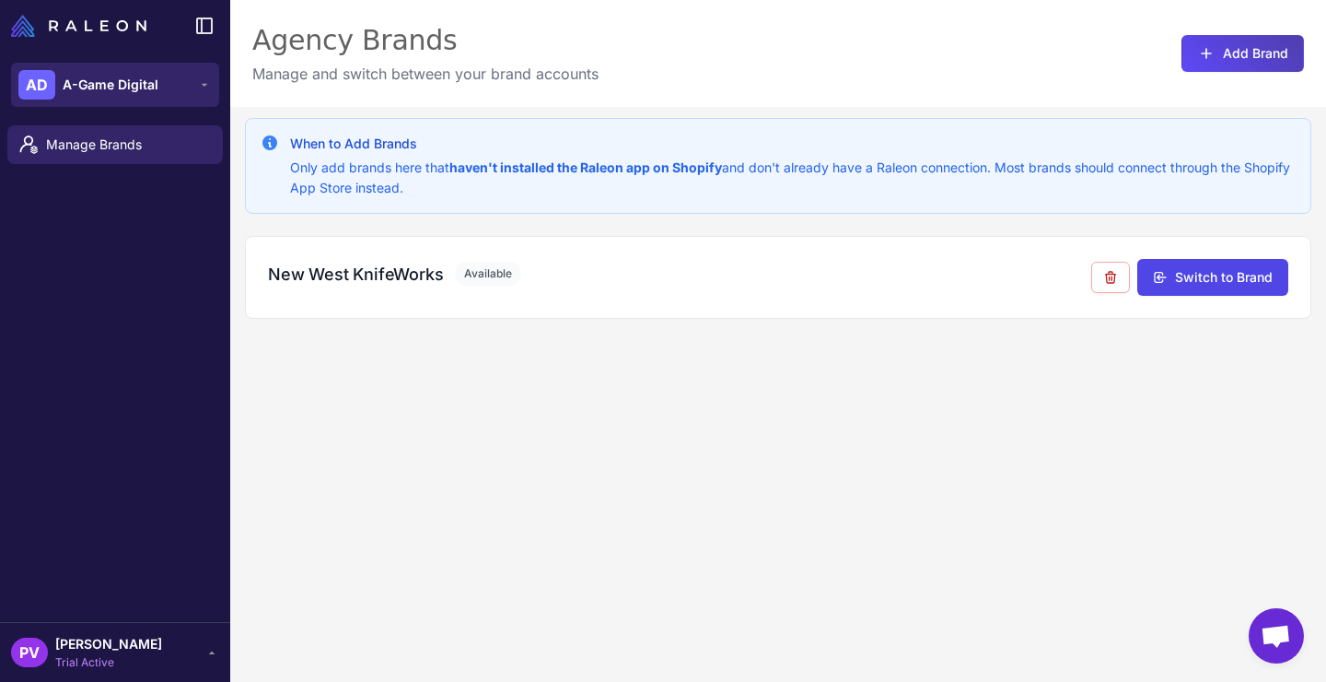
click at [161, 86] on button "AD A-Game Digital" at bounding box center [115, 85] width 208 height 44
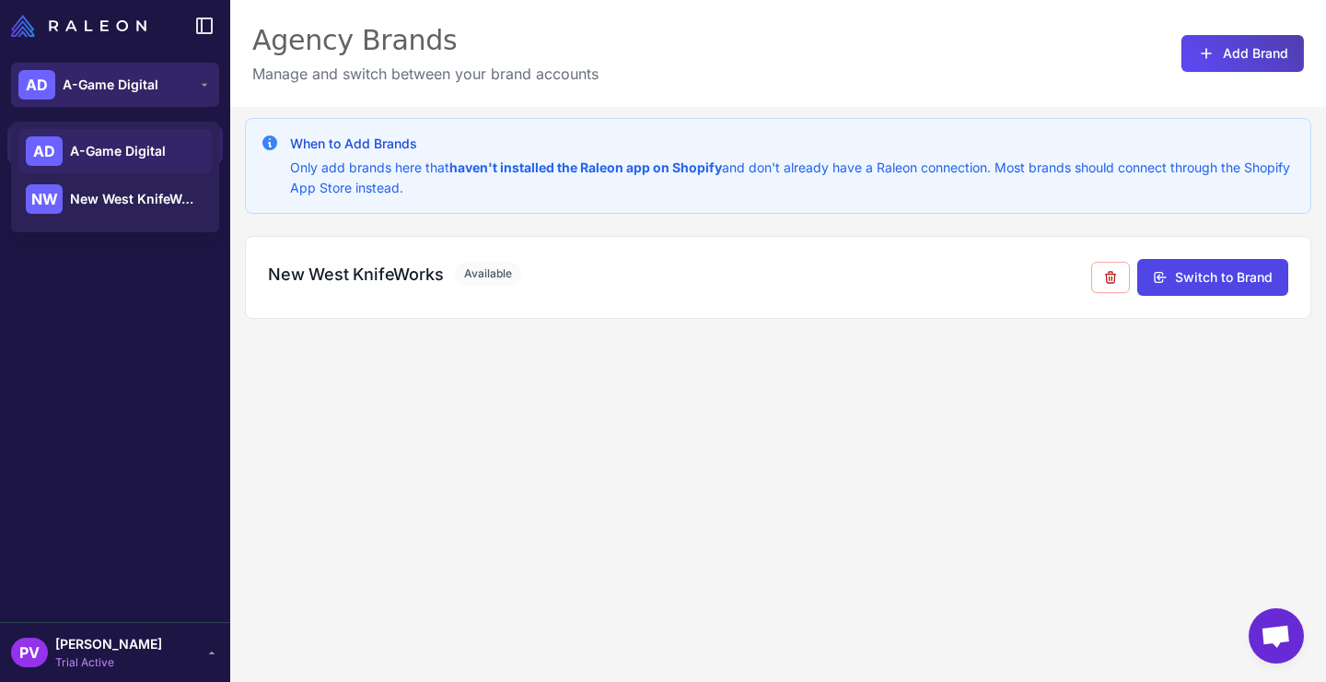
click at [161, 86] on button "AD A-Game Digital" at bounding box center [115, 85] width 208 height 44
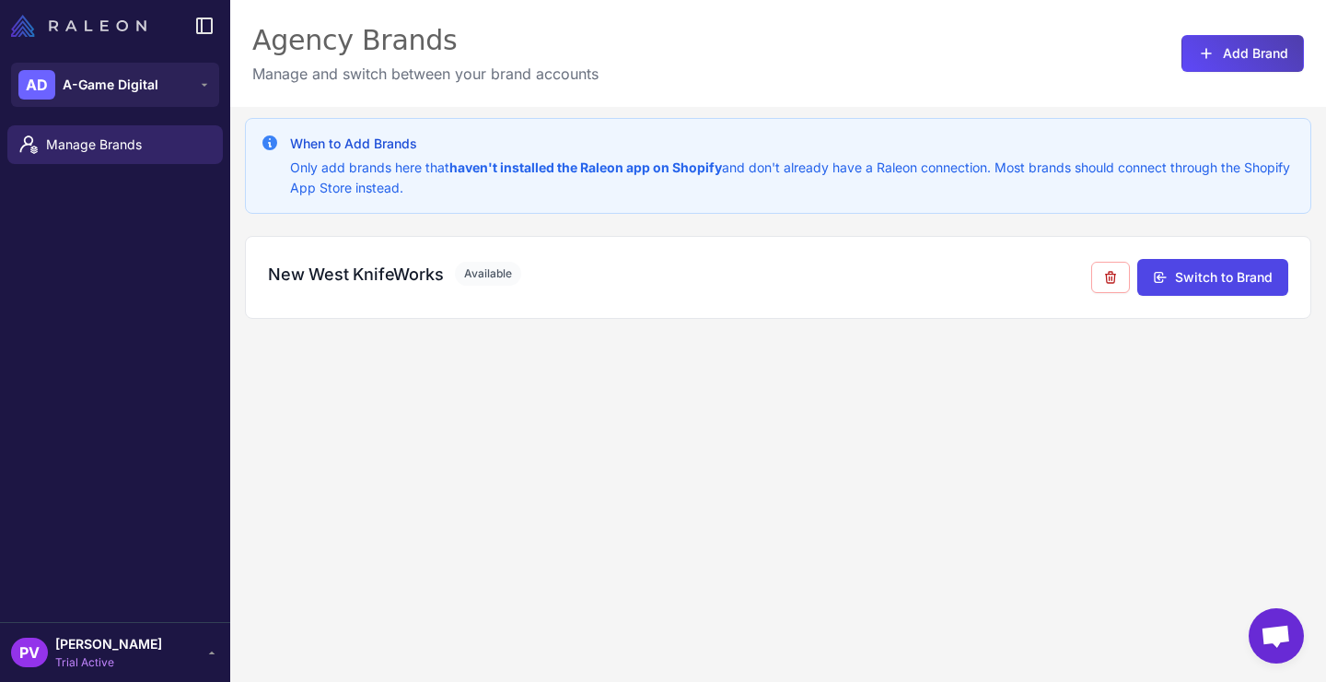
click at [117, 21] on img at bounding box center [78, 26] width 135 height 22
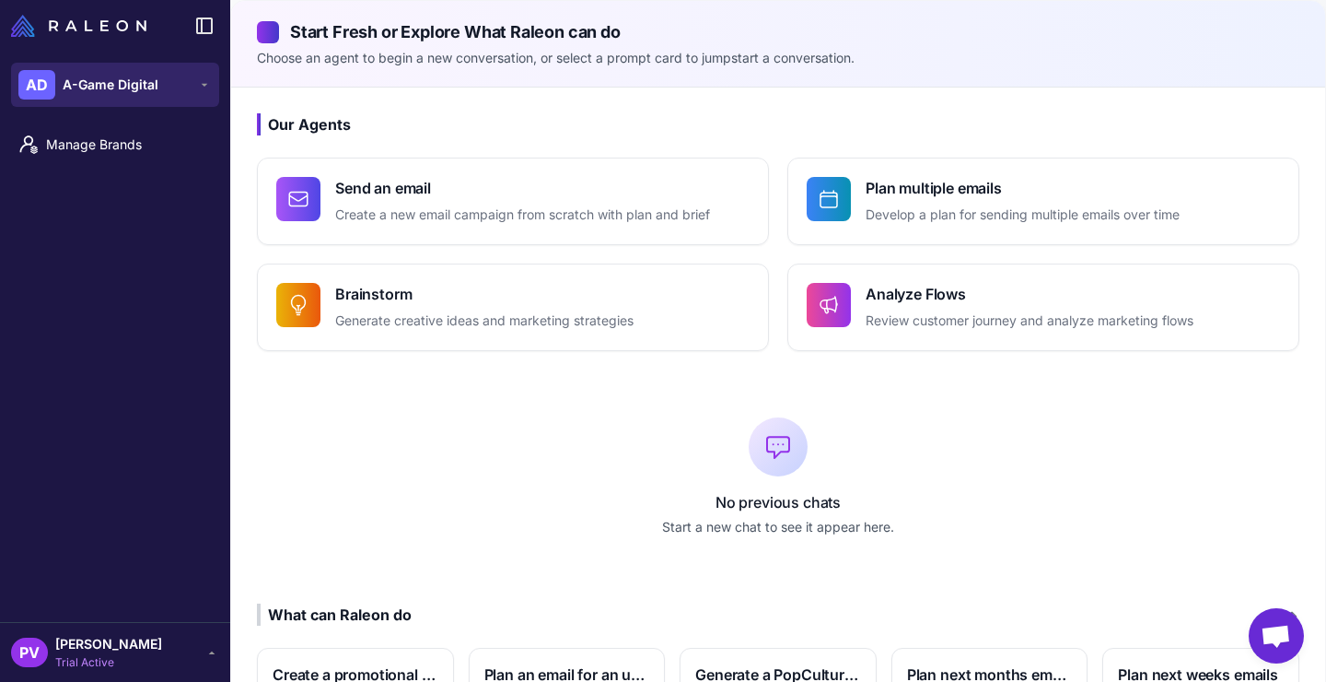
click at [209, 96] on button "AD A-Game Digital" at bounding box center [115, 85] width 208 height 44
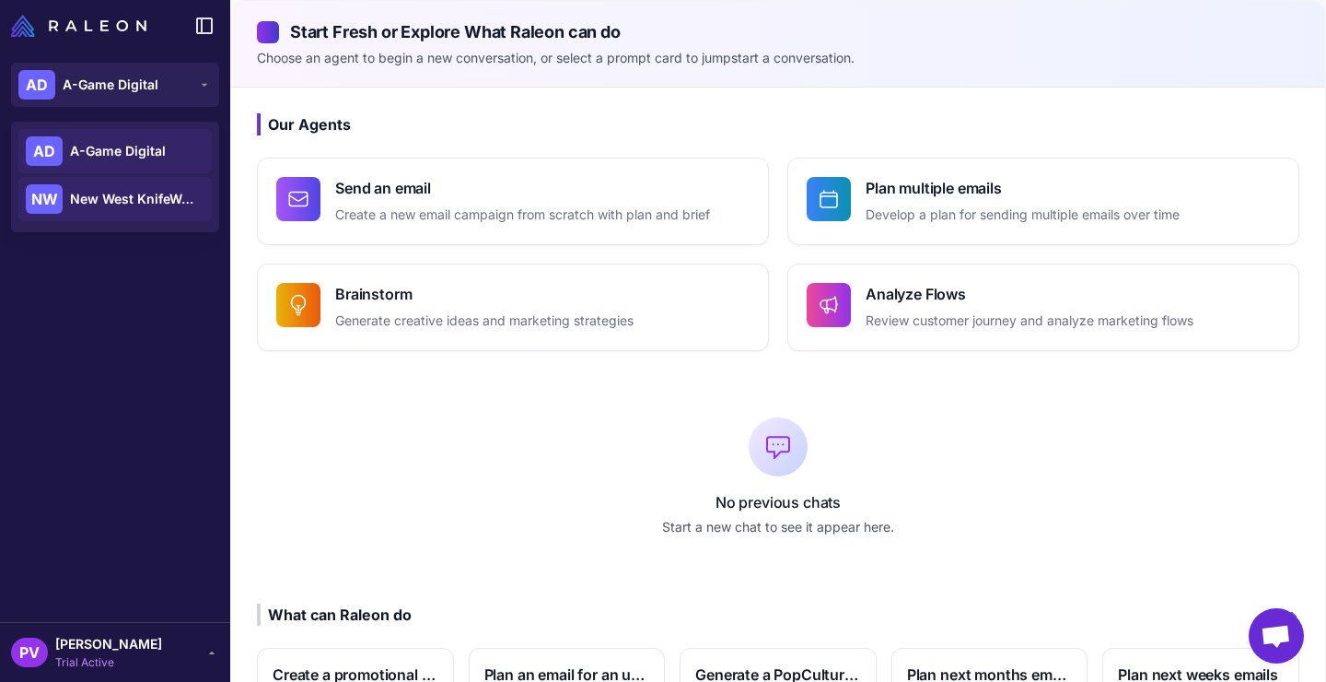
click at [171, 203] on span "New West KnifeWorks" at bounding box center [134, 199] width 129 height 20
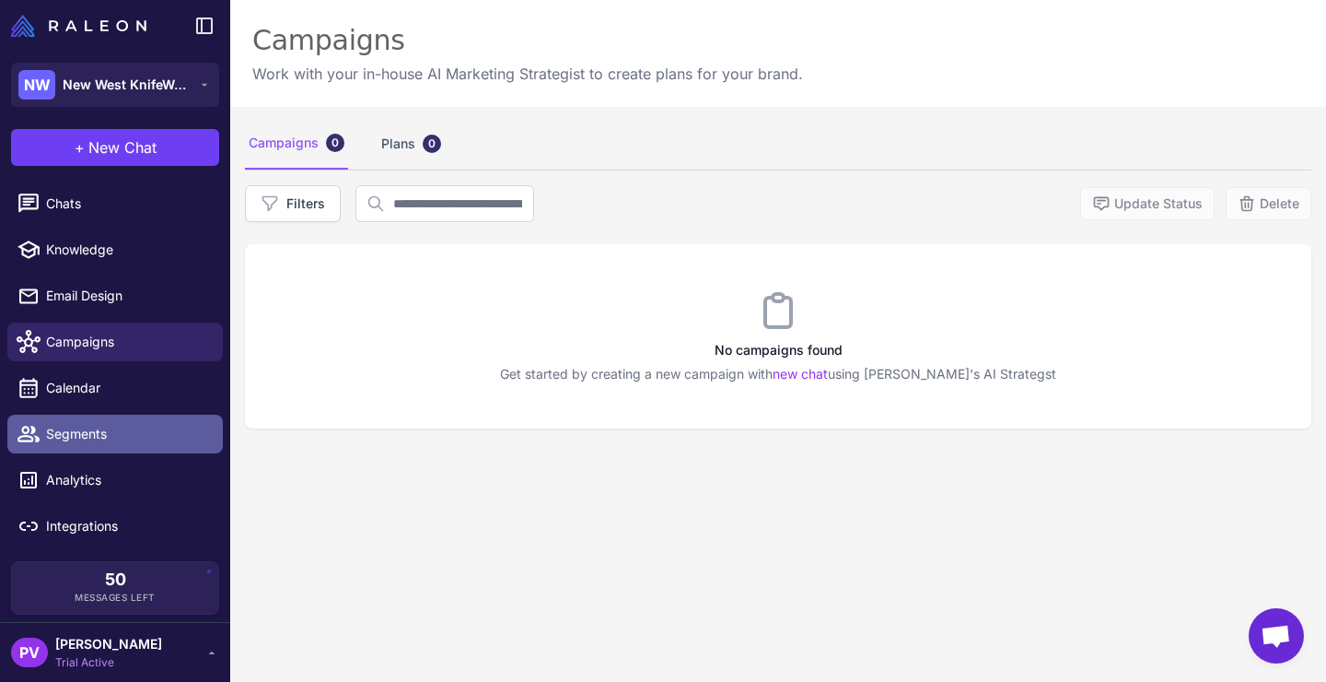
click at [107, 430] on span "Segments" at bounding box center [127, 434] width 162 height 20
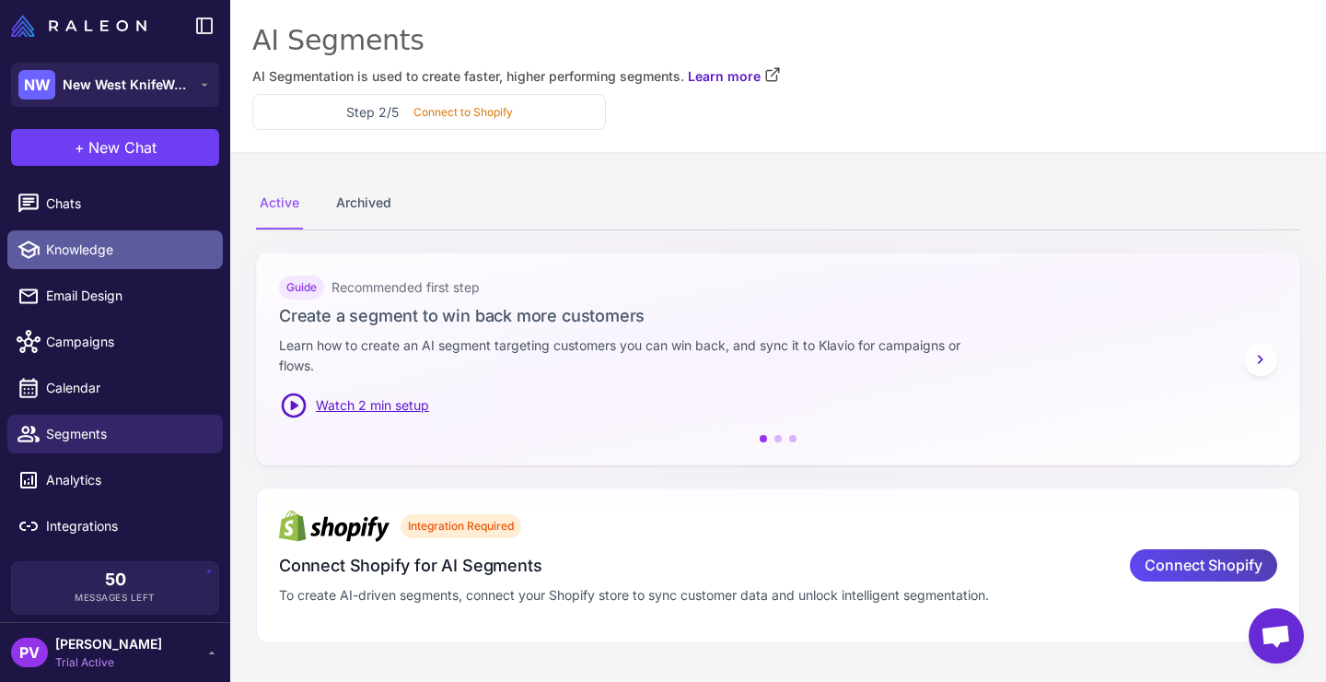
click at [123, 248] on span "Knowledge" at bounding box center [127, 249] width 162 height 20
select select
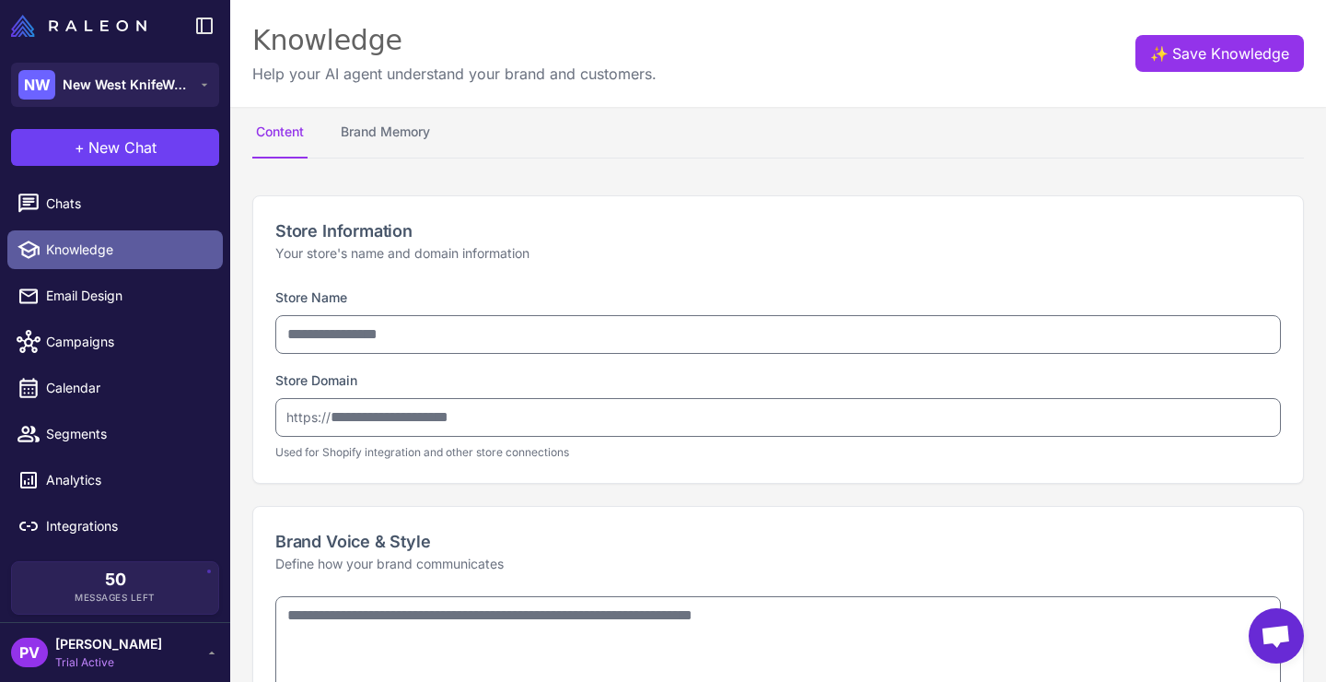
type input "**********"
type textarea "**********"
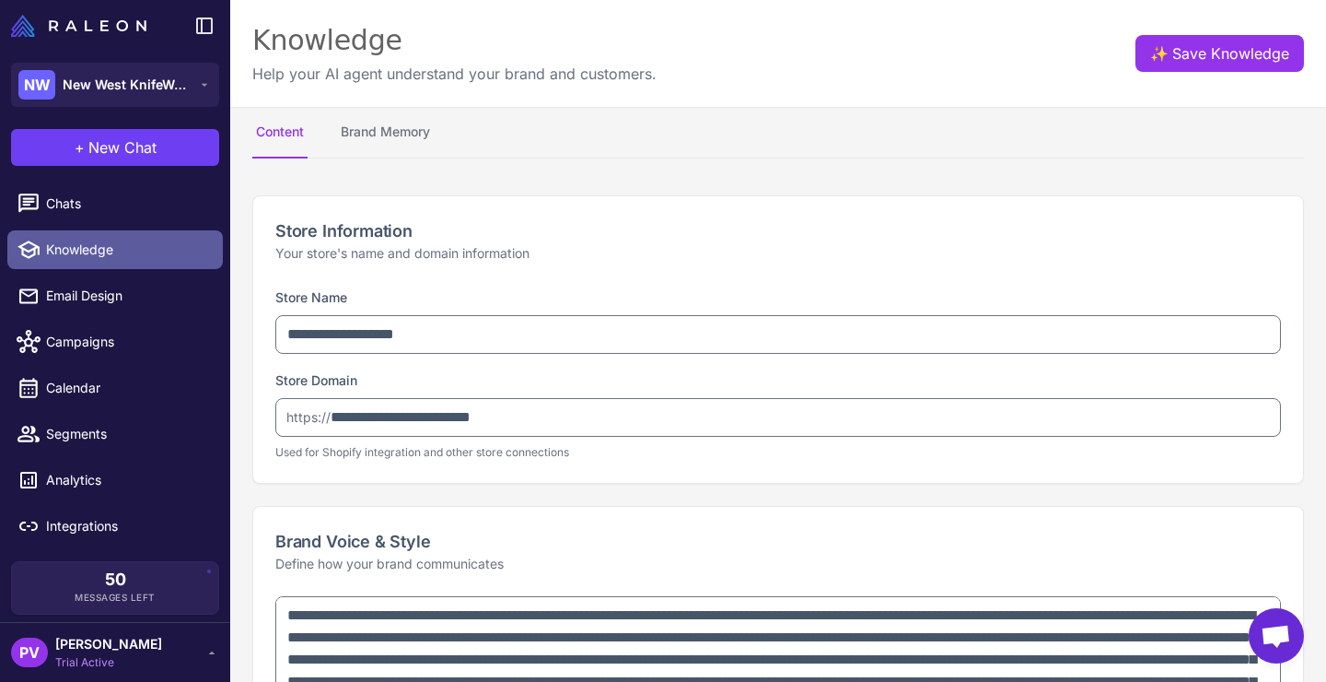
type textarea "**********"
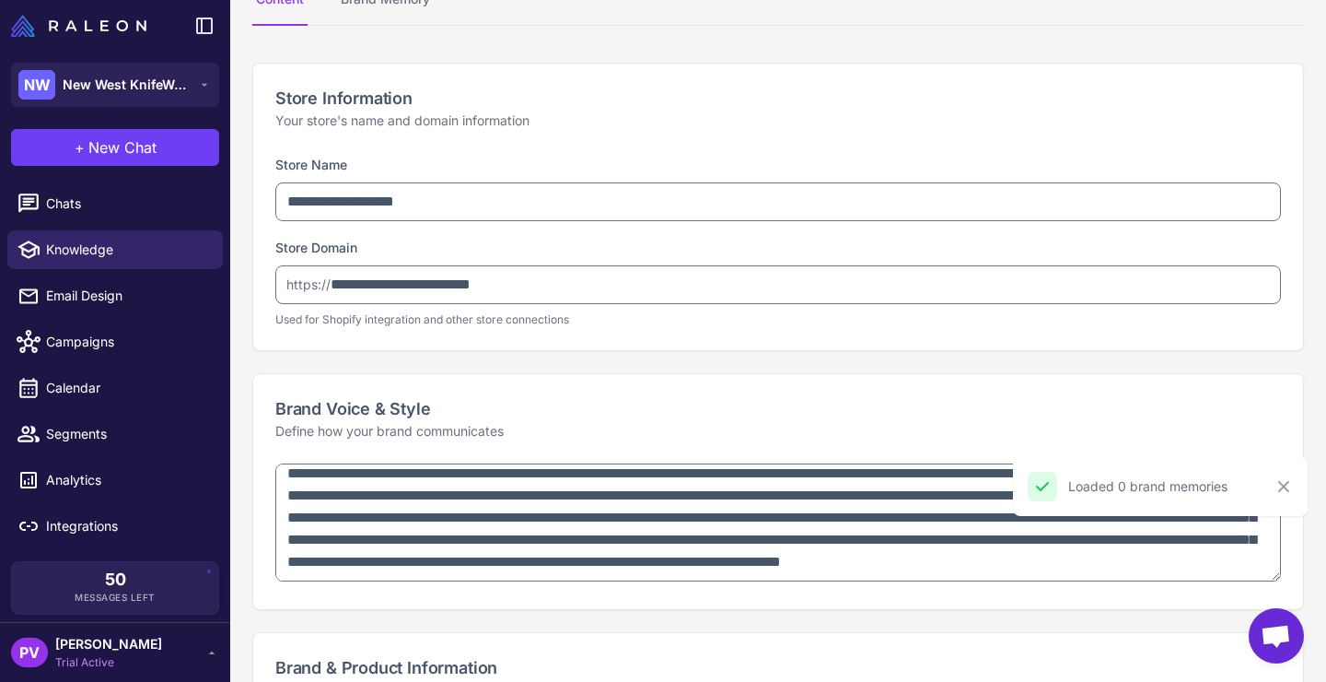
scroll to position [96, 0]
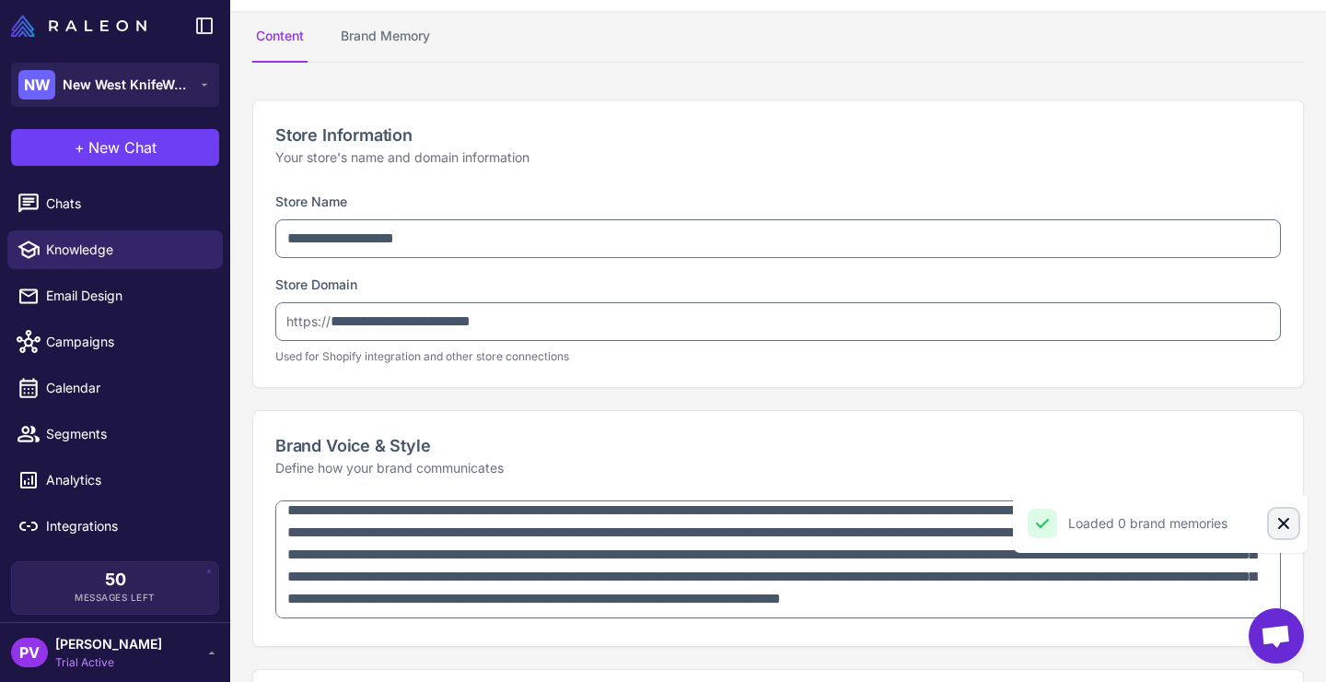
click at [1283, 521] on icon "Close" at bounding box center [1283, 523] width 11 height 11
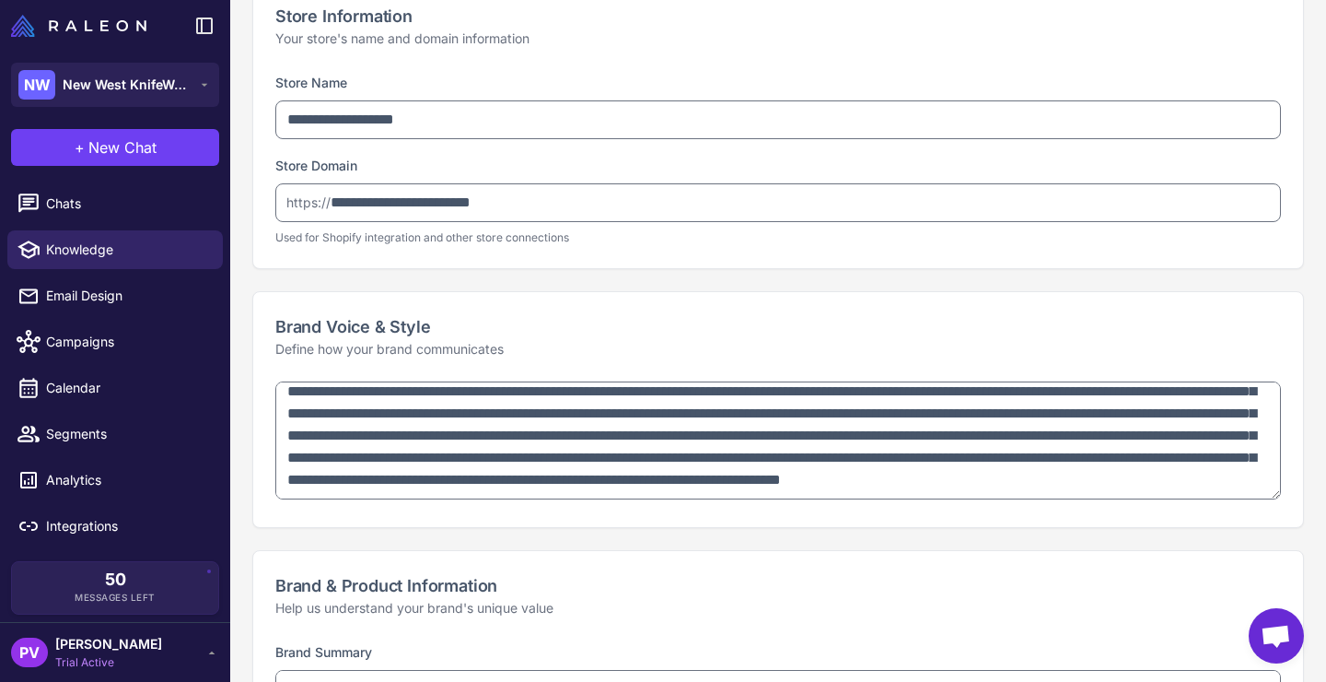
scroll to position [193, 0]
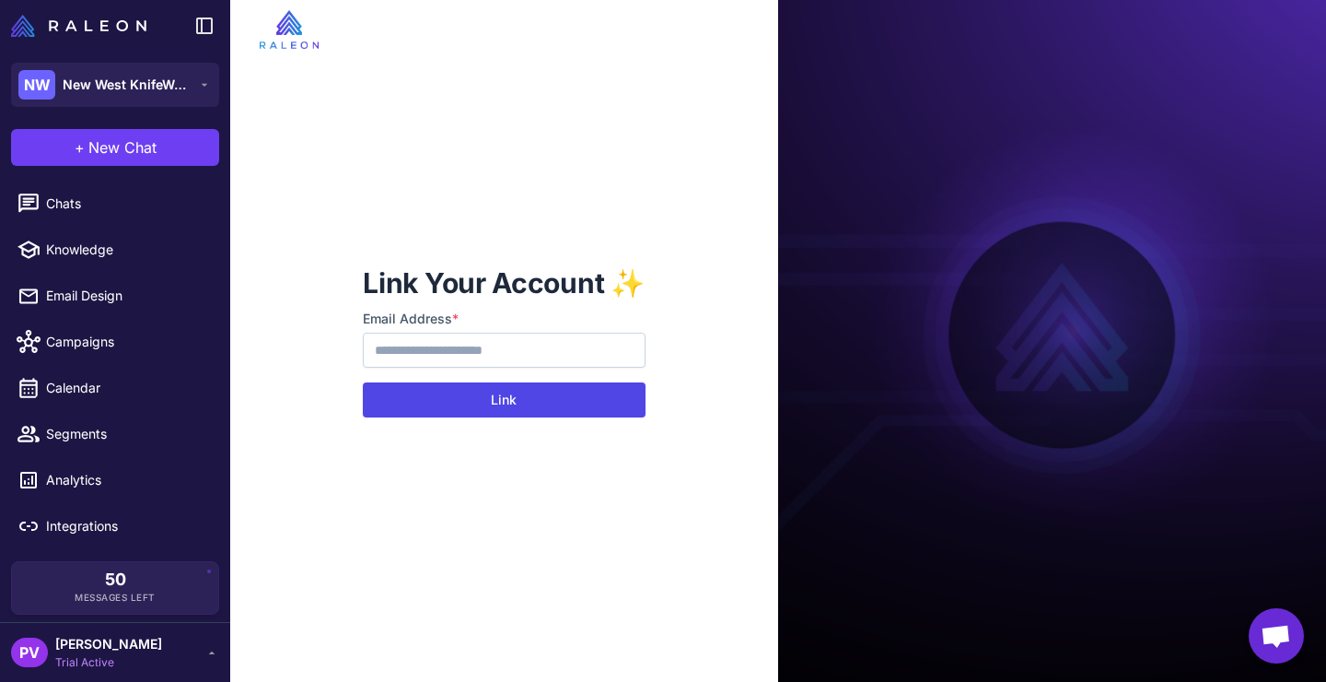
click at [558, 401] on button "Link" at bounding box center [504, 399] width 282 height 35
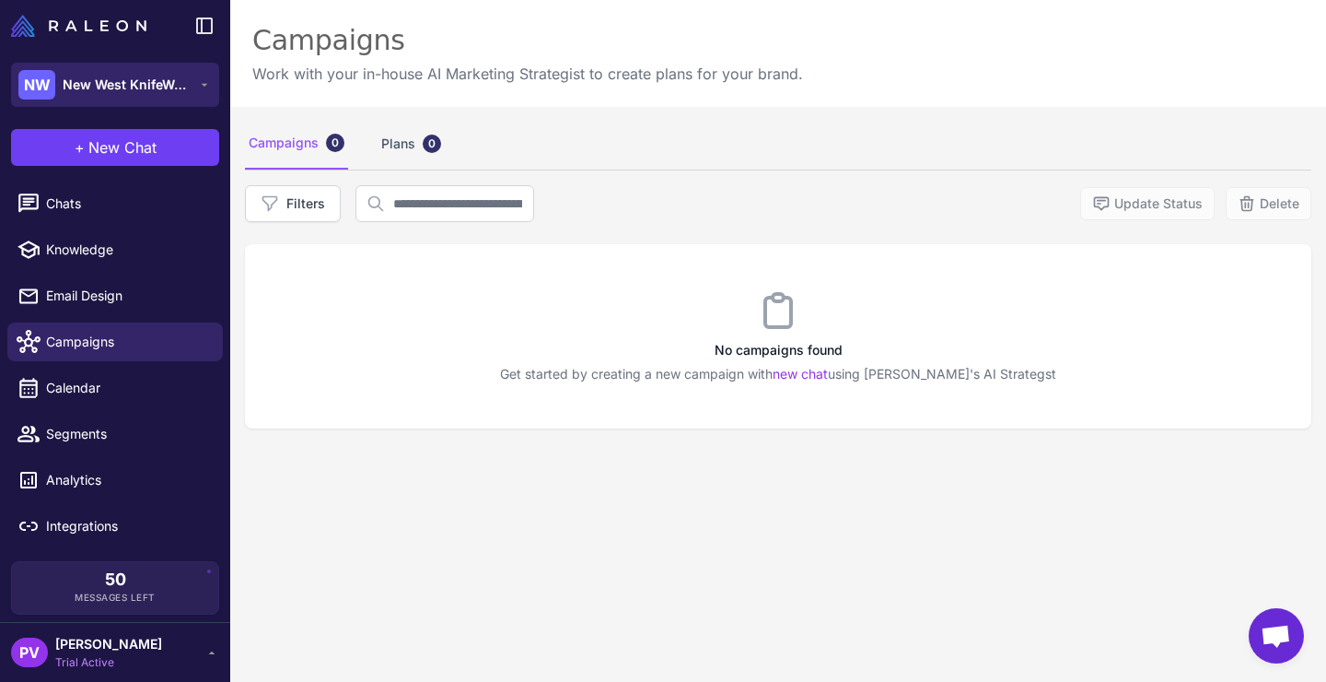
click at [134, 84] on span "New West KnifeWorks" at bounding box center [127, 85] width 129 height 20
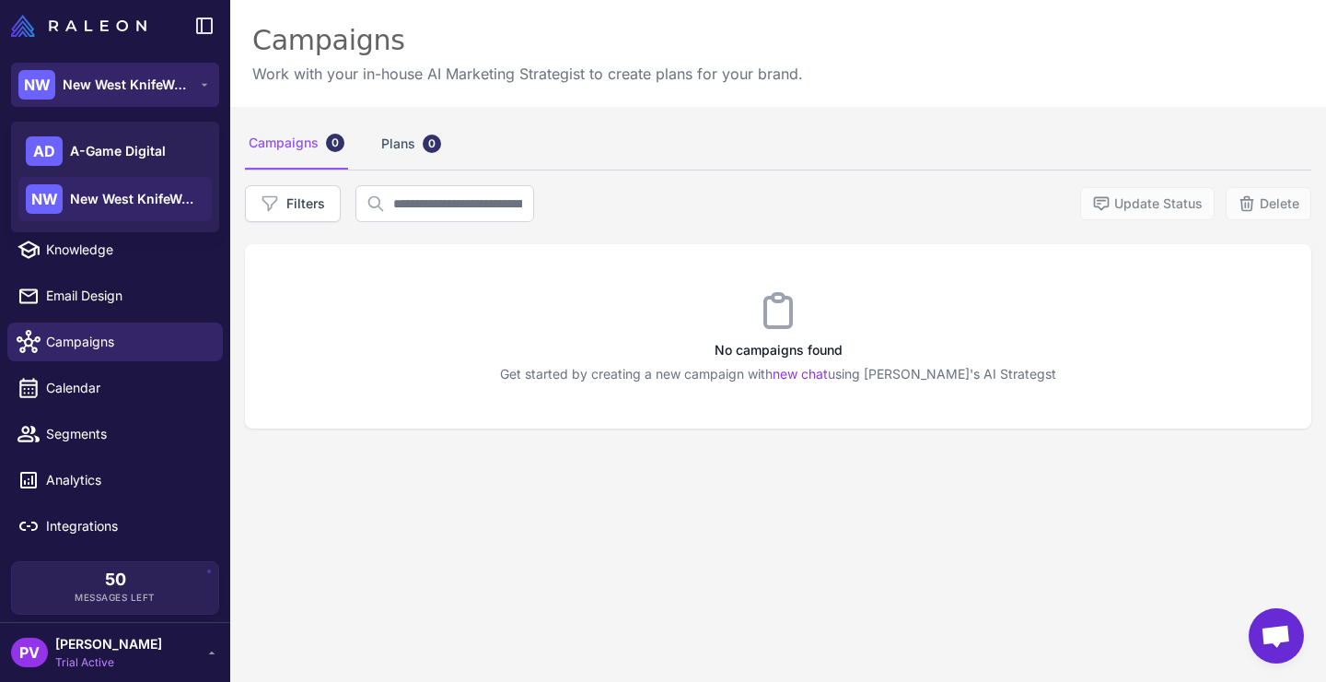
click at [134, 84] on span "New West KnifeWorks" at bounding box center [127, 85] width 129 height 20
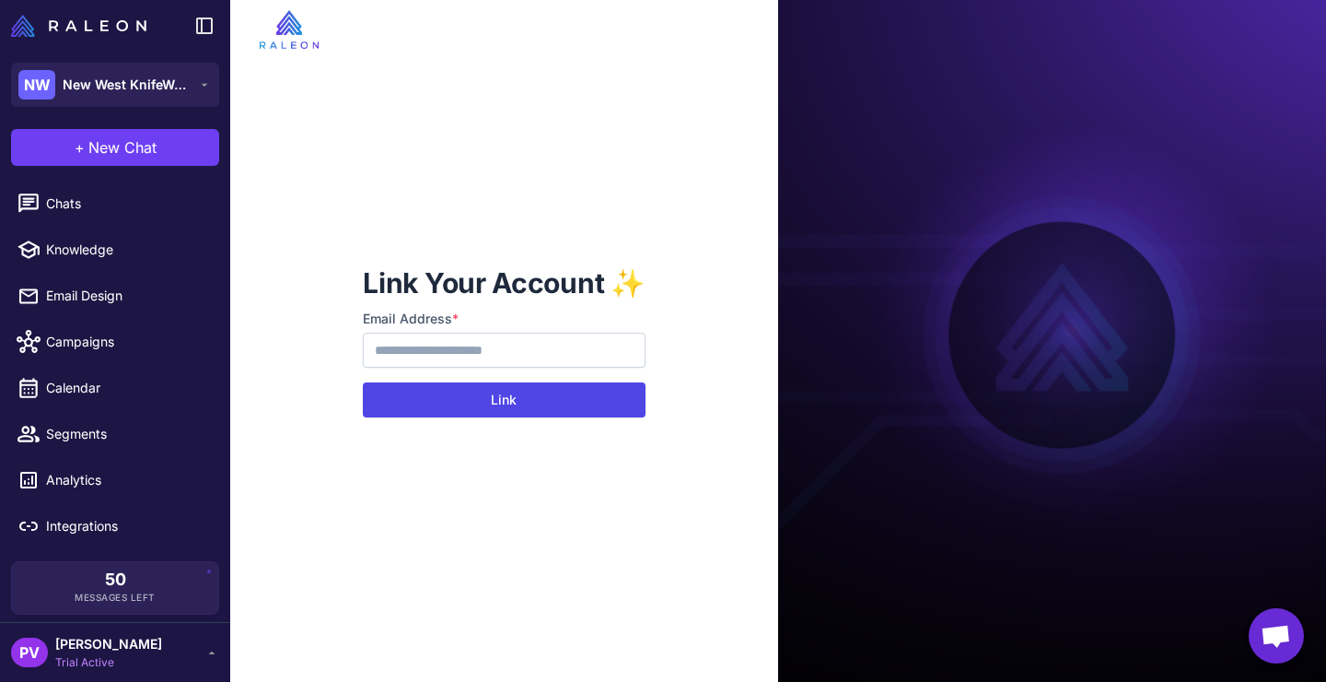
click at [509, 392] on button "Link" at bounding box center [504, 399] width 282 height 35
